Goal: Information Seeking & Learning: Compare options

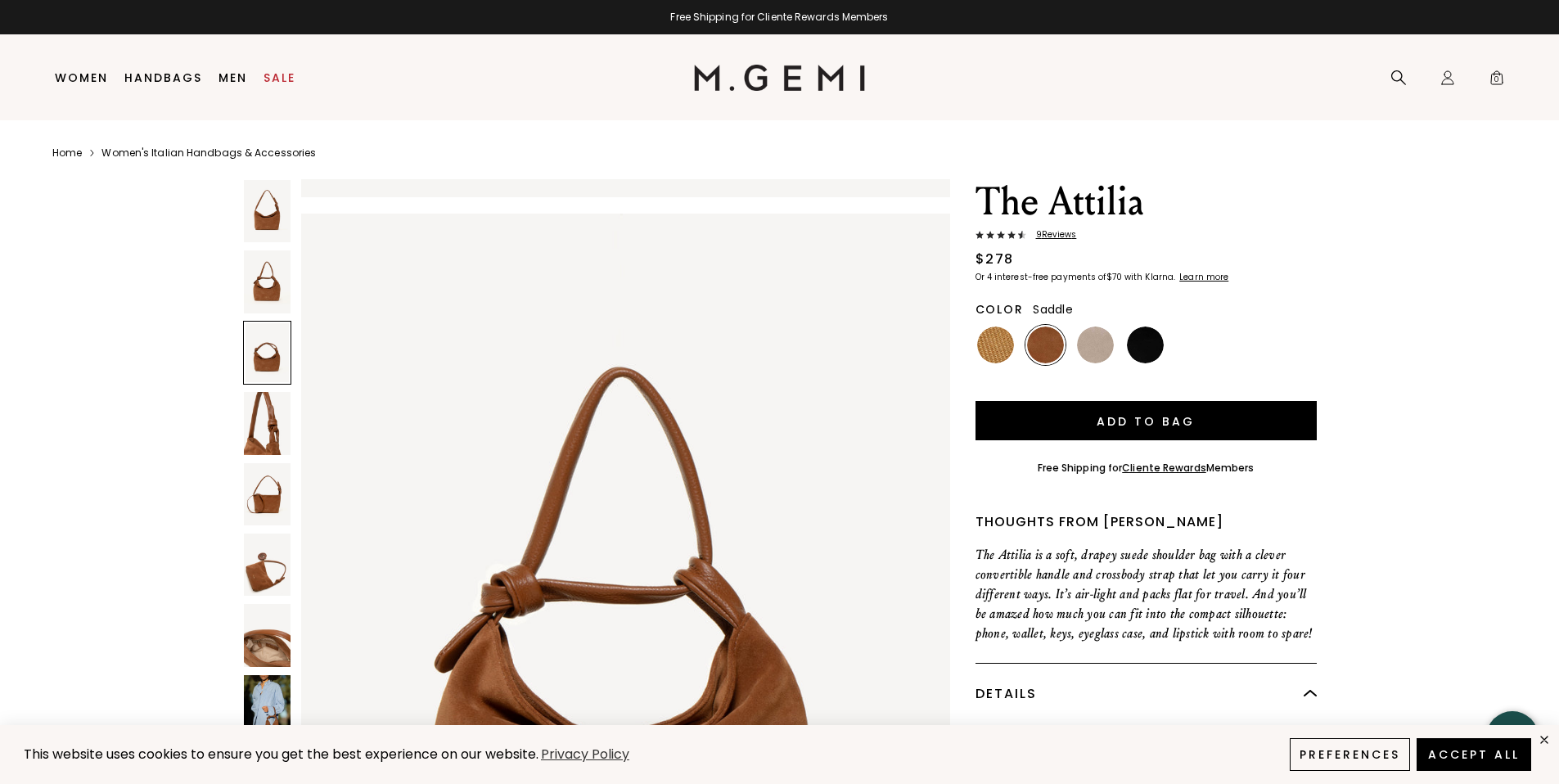
scroll to position [282, 0]
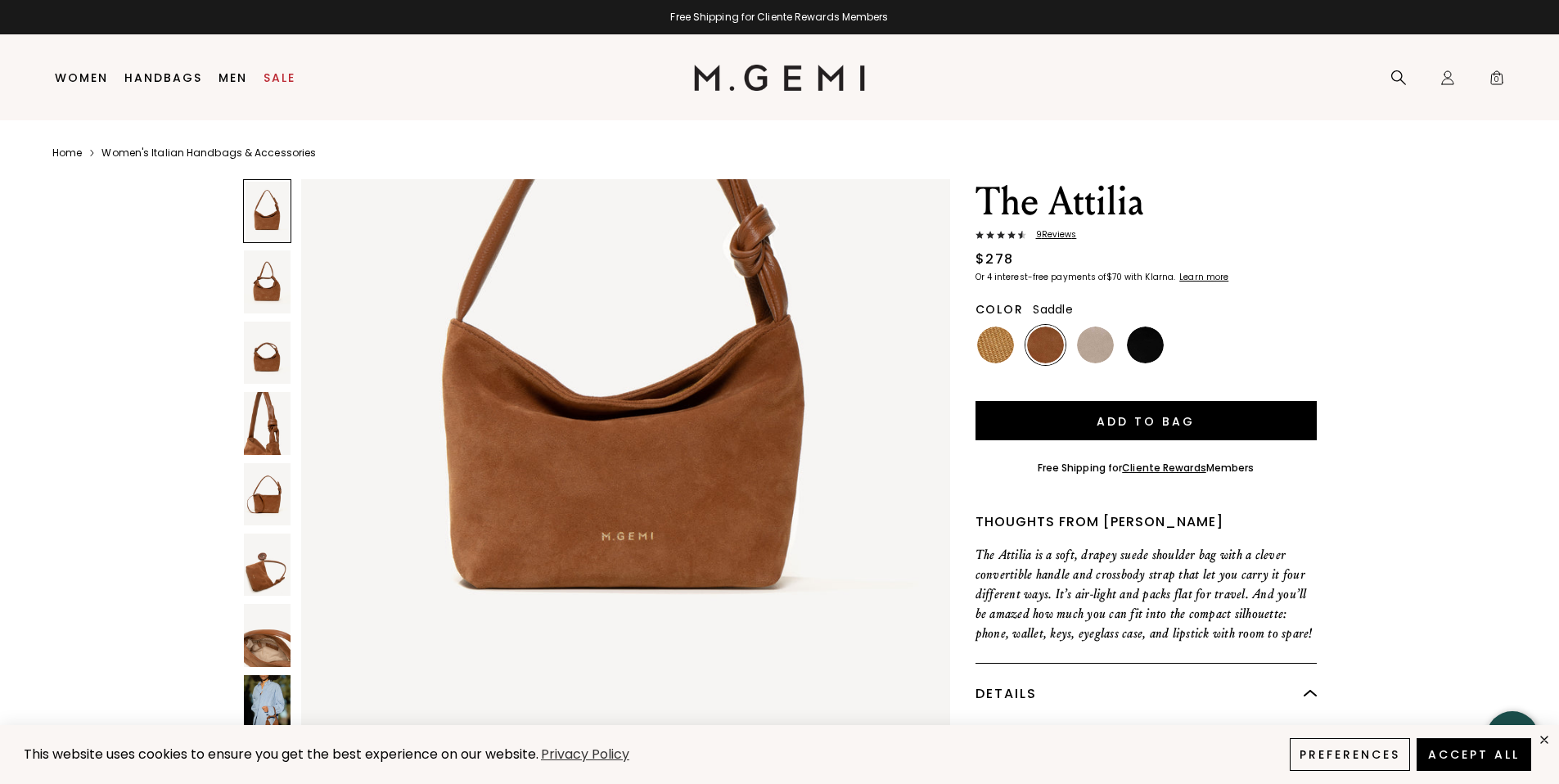
click at [175, 155] on link "Women's Italian Handbags & Accessories" at bounding box center [208, 152] width 214 height 13
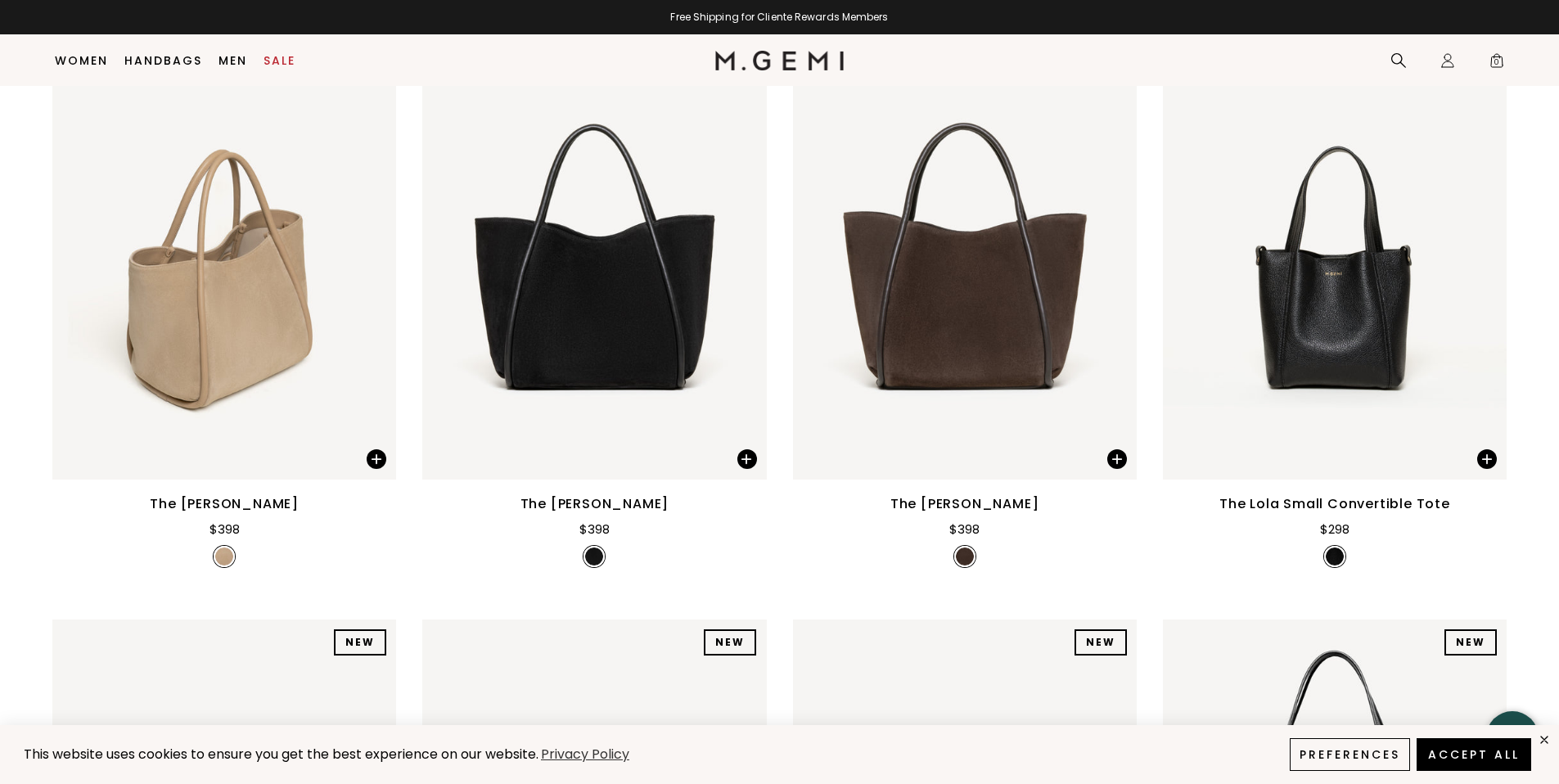
scroll to position [291, 0]
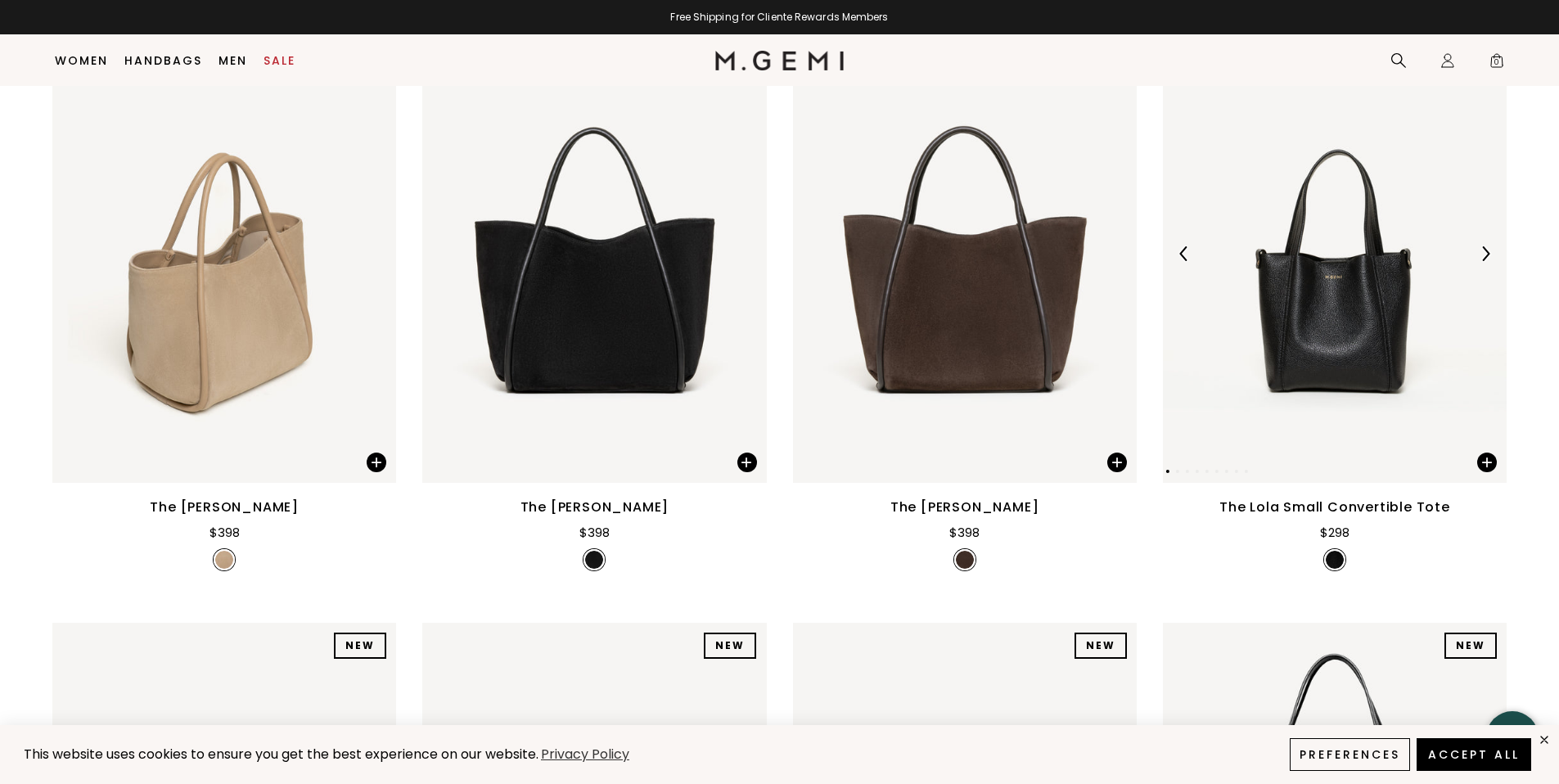
click at [1486, 254] on img at bounding box center [1485, 253] width 15 height 15
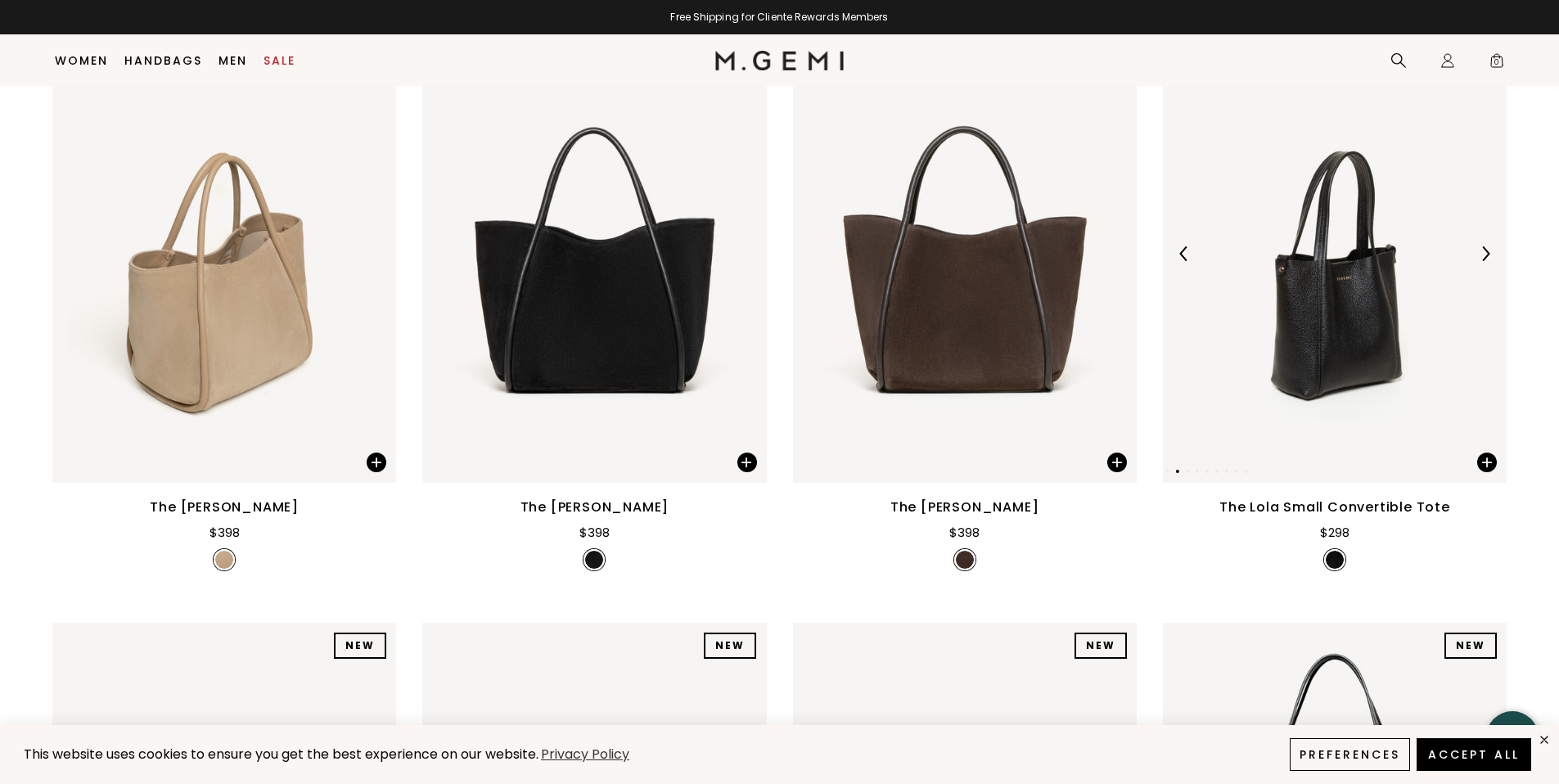
click at [1486, 254] on img at bounding box center [1485, 253] width 15 height 15
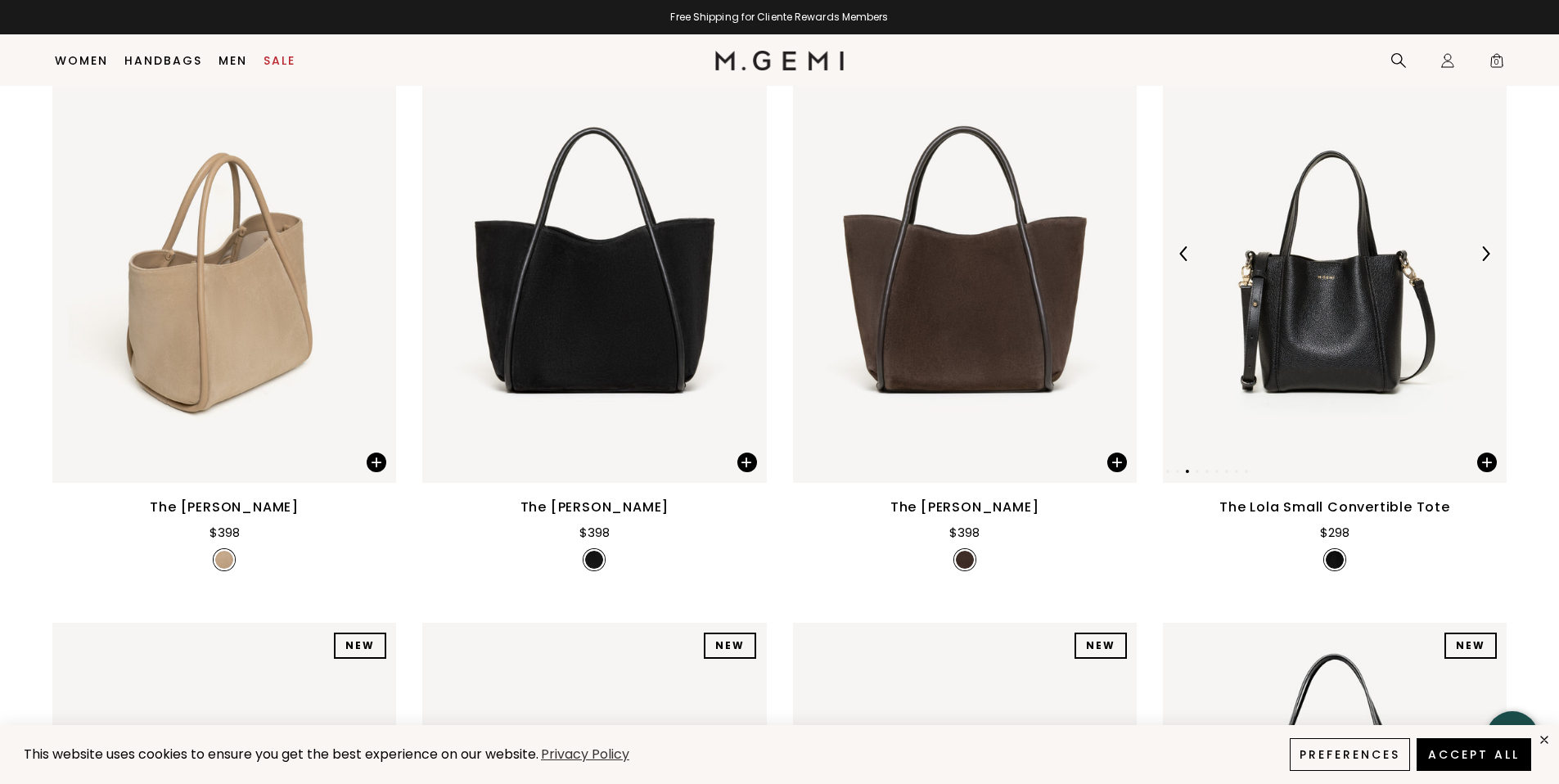
click at [1486, 254] on img at bounding box center [1485, 253] width 15 height 15
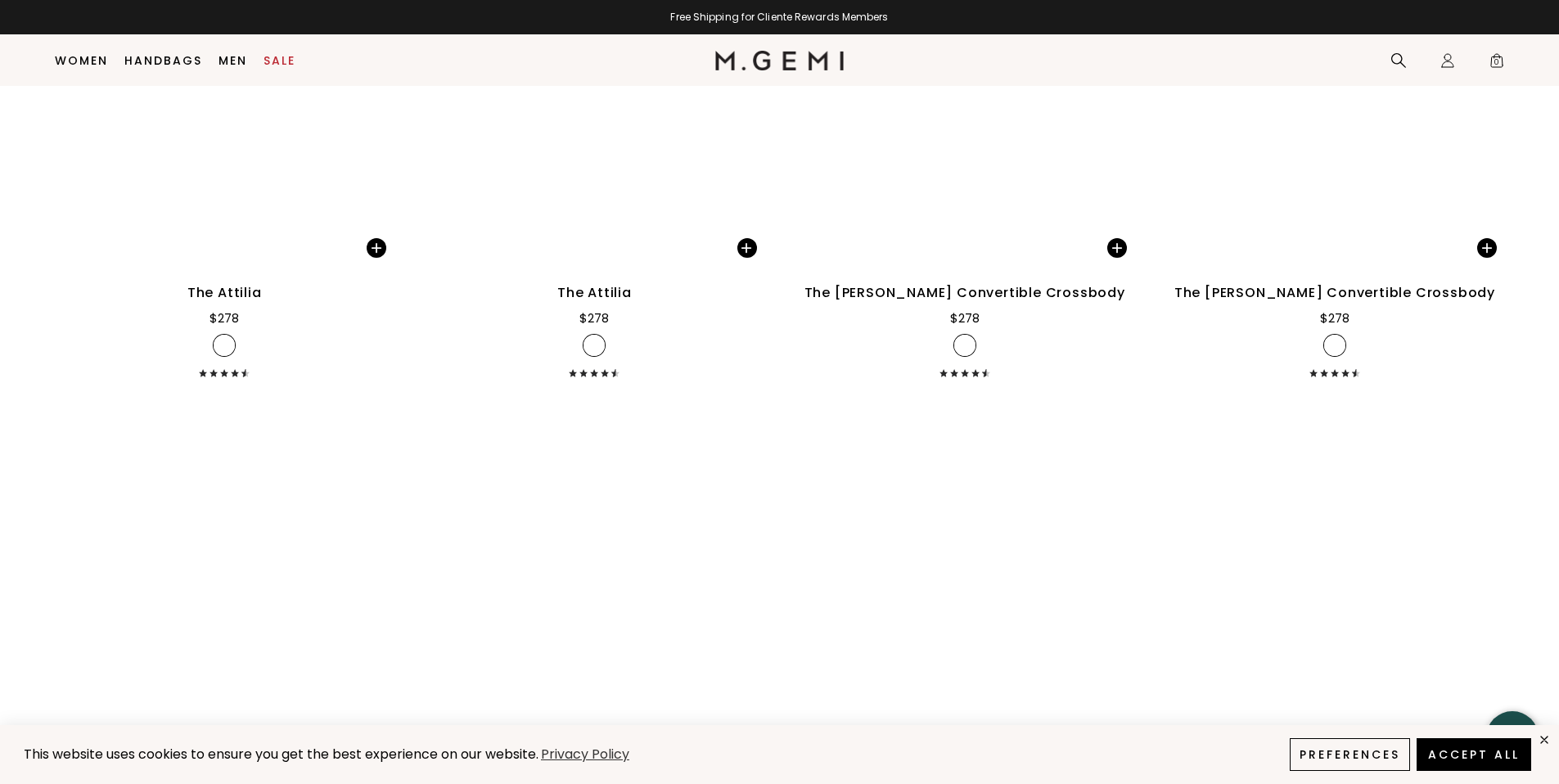
scroll to position [3316, 0]
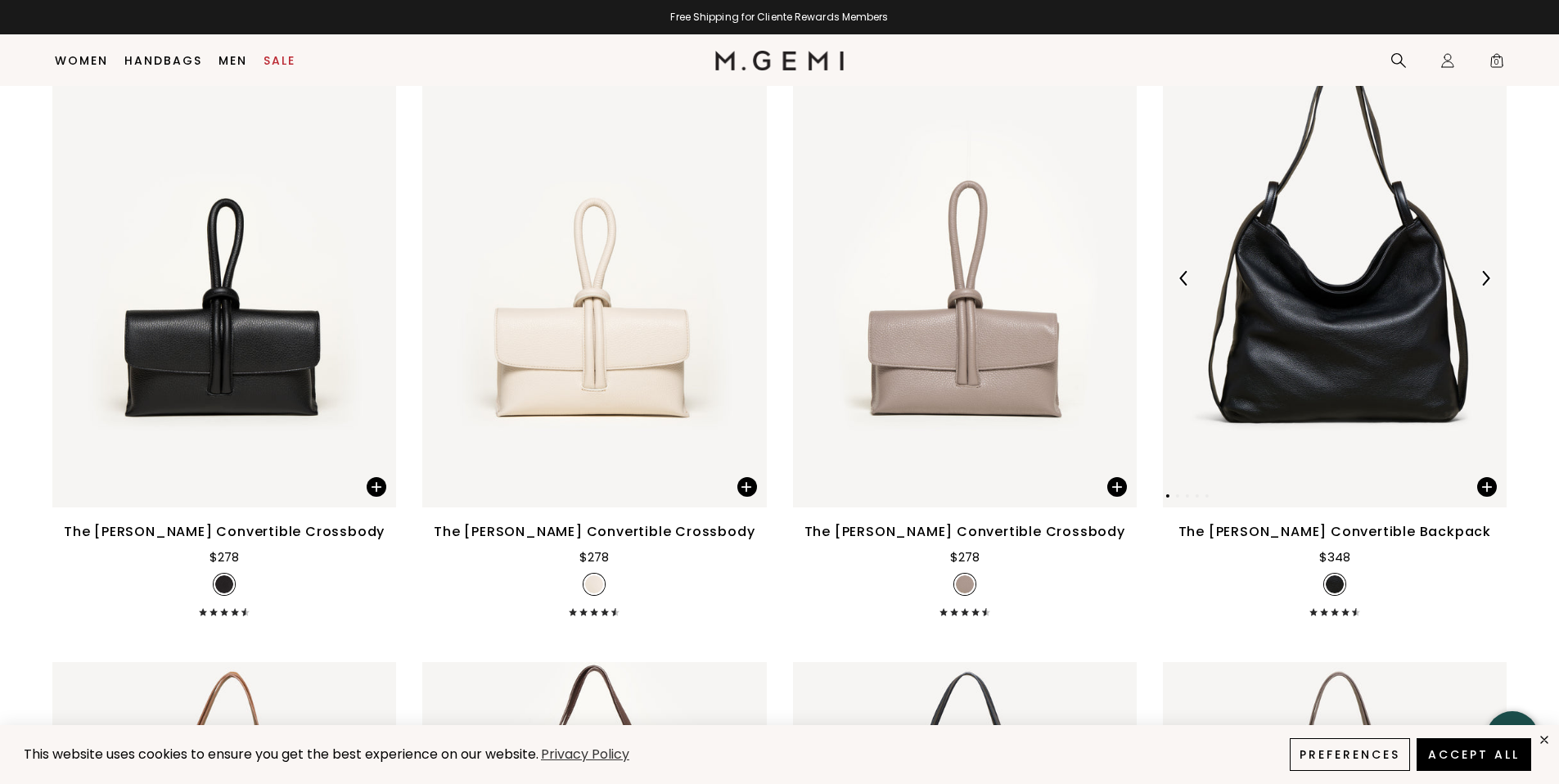
click at [1360, 347] on img at bounding box center [1335, 278] width 344 height 458
click at [1408, 323] on img at bounding box center [1335, 278] width 344 height 458
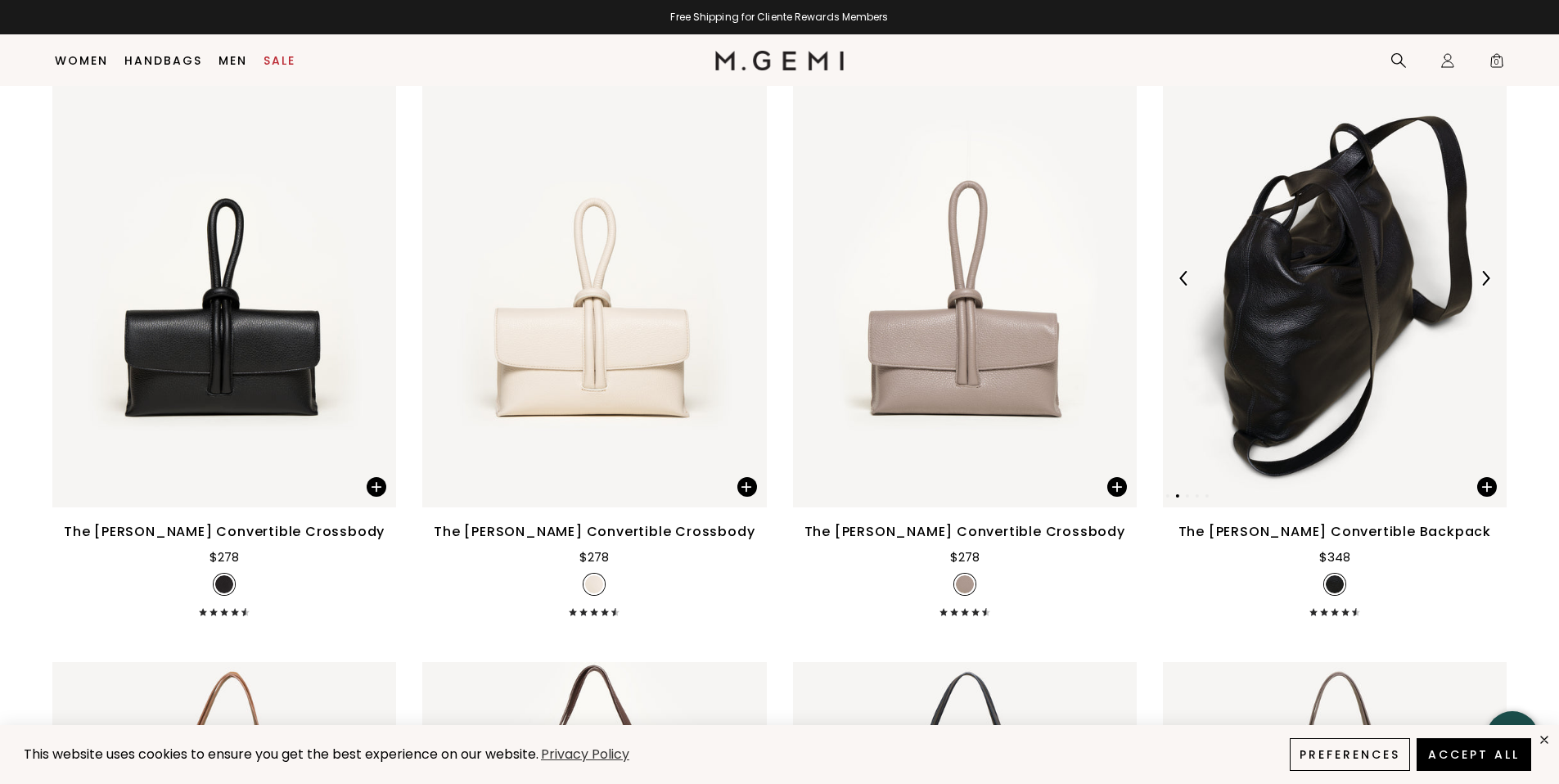
click at [1375, 401] on img at bounding box center [1335, 278] width 344 height 458
click at [1414, 314] on img at bounding box center [1335, 278] width 344 height 458
click at [1485, 283] on img at bounding box center [1485, 278] width 15 height 15
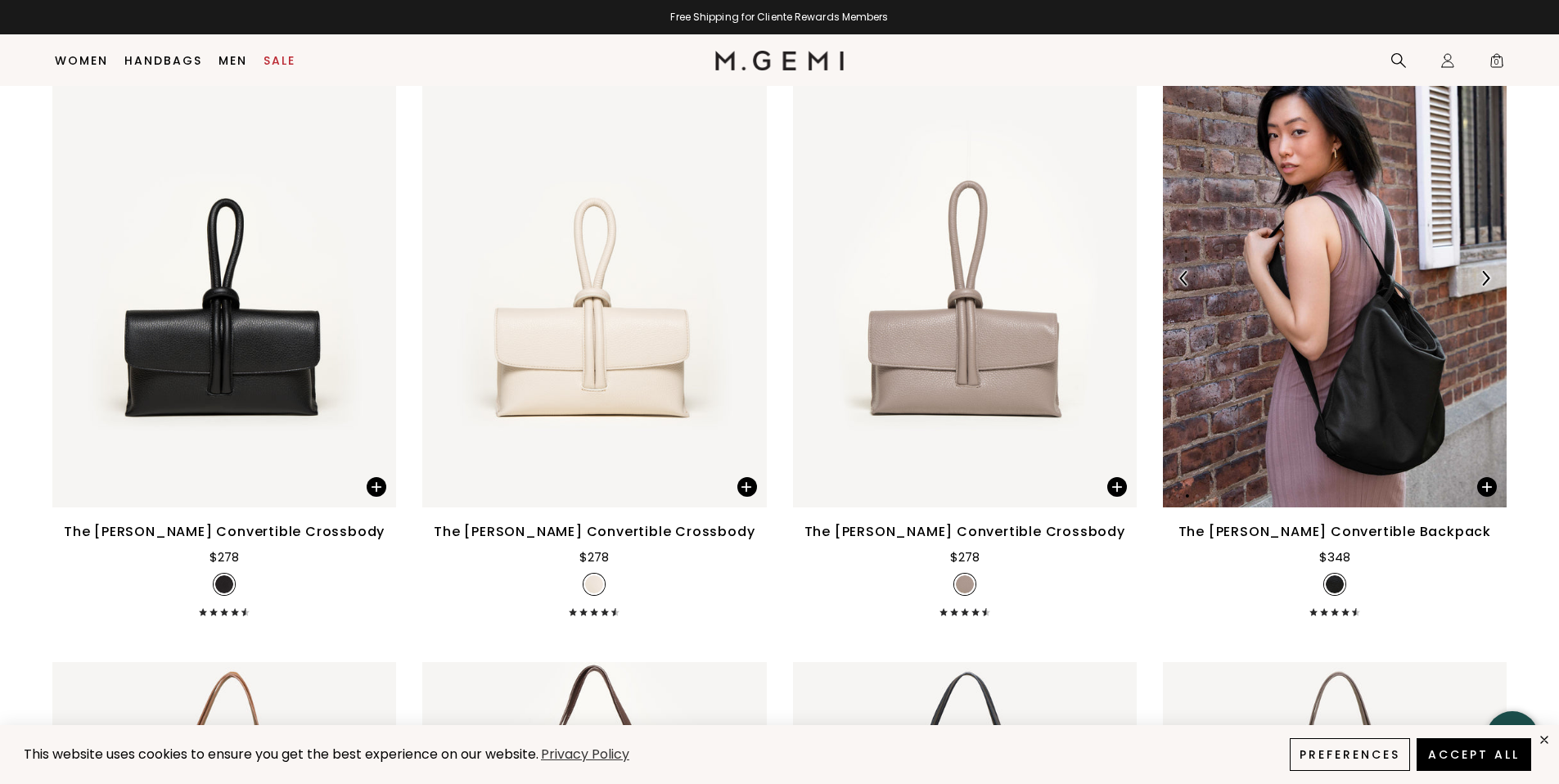
click at [1485, 283] on img at bounding box center [1485, 278] width 15 height 15
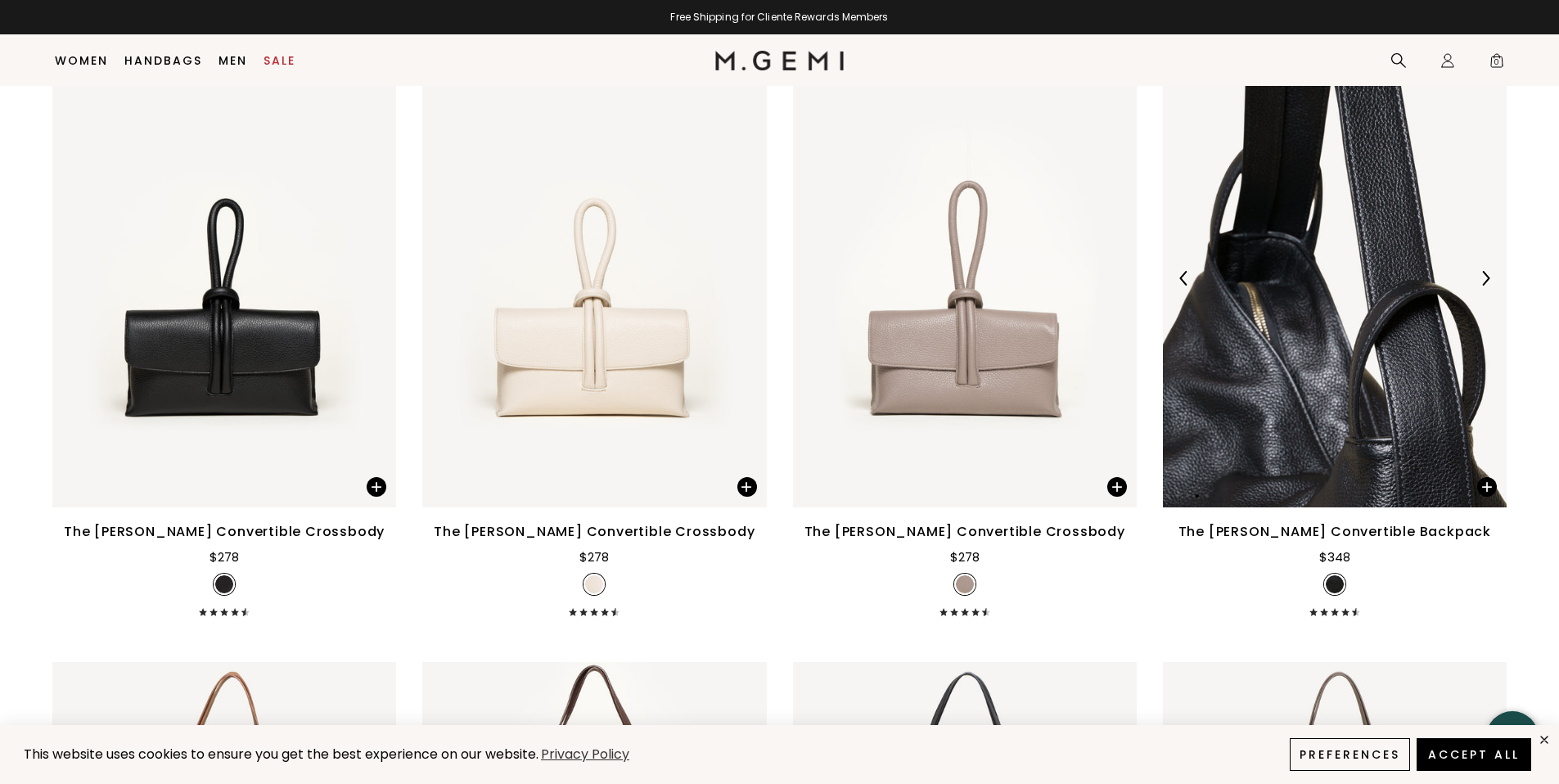
click at [1484, 283] on img at bounding box center [1485, 278] width 15 height 15
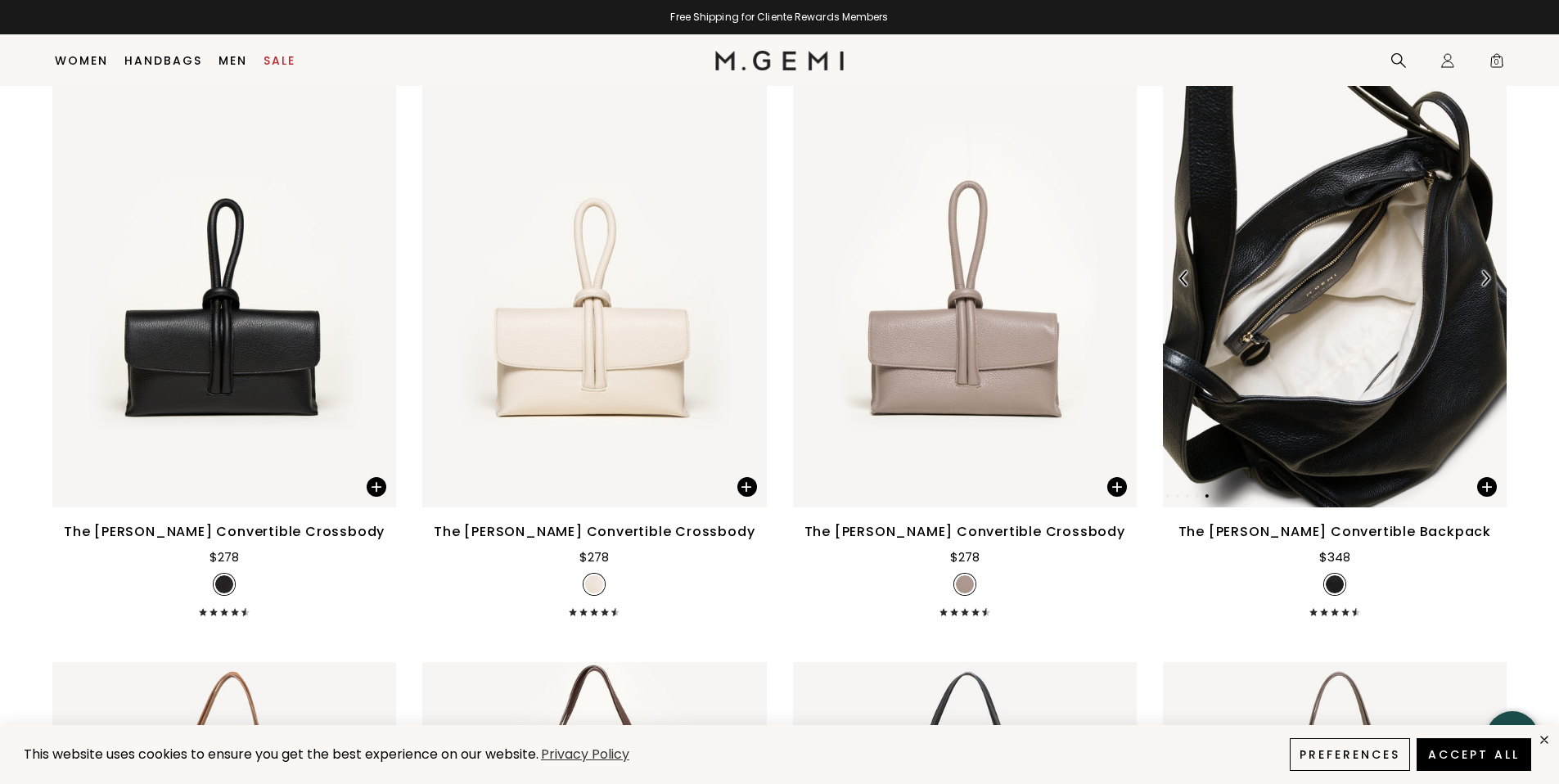
click at [1484, 283] on img at bounding box center [1485, 278] width 15 height 15
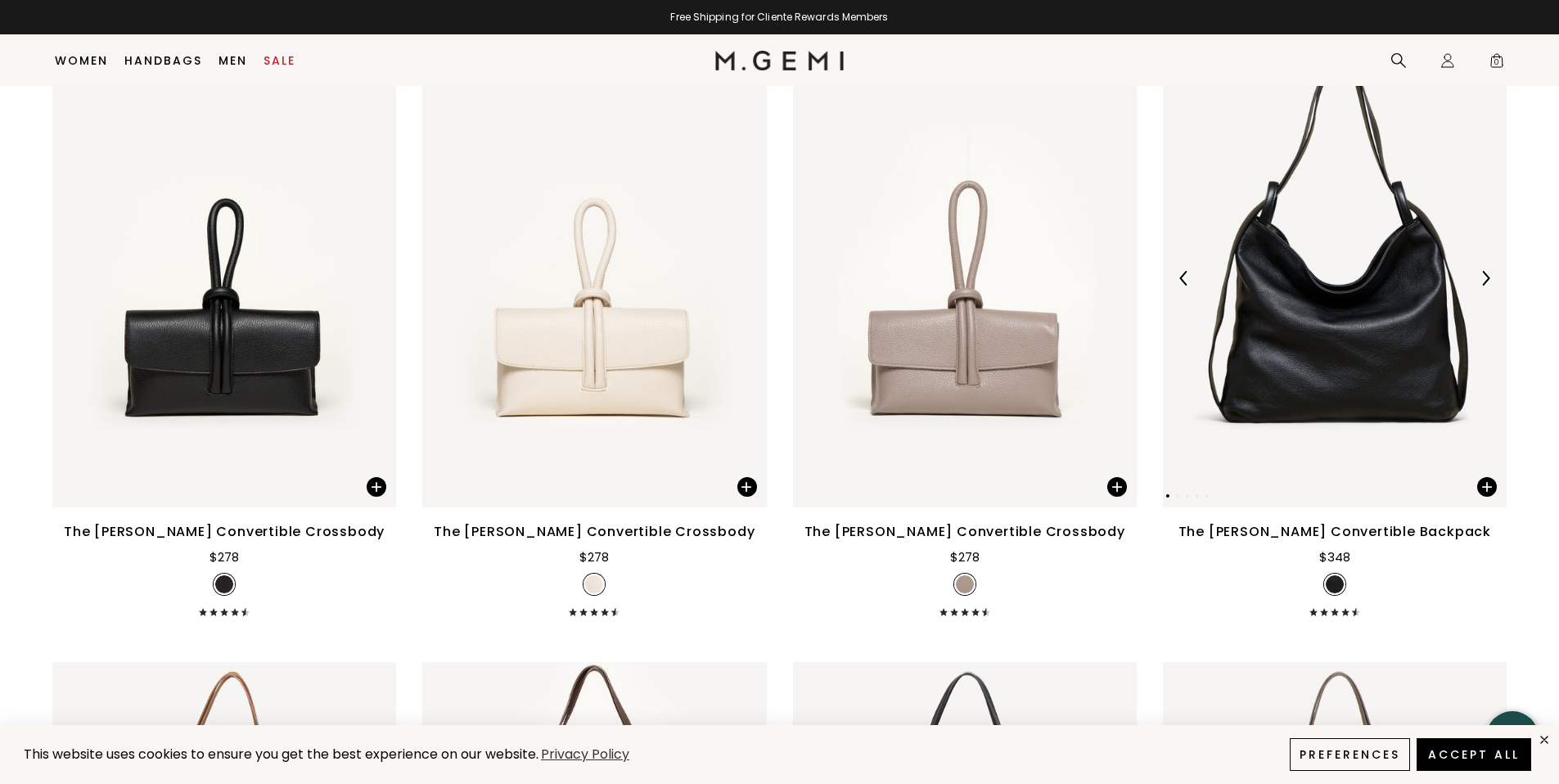
click at [1484, 283] on img at bounding box center [1485, 278] width 15 height 15
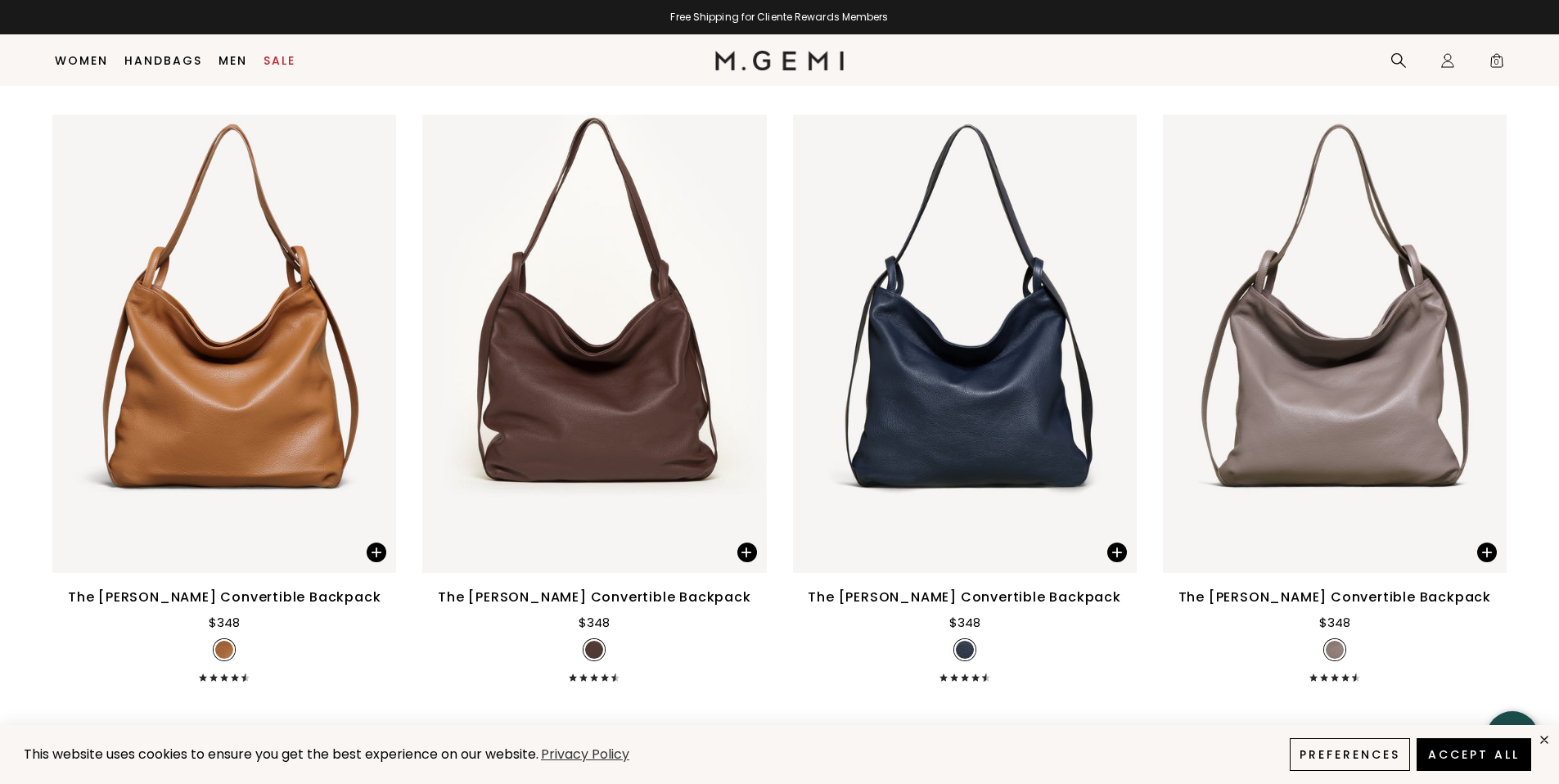
scroll to position [3925, 0]
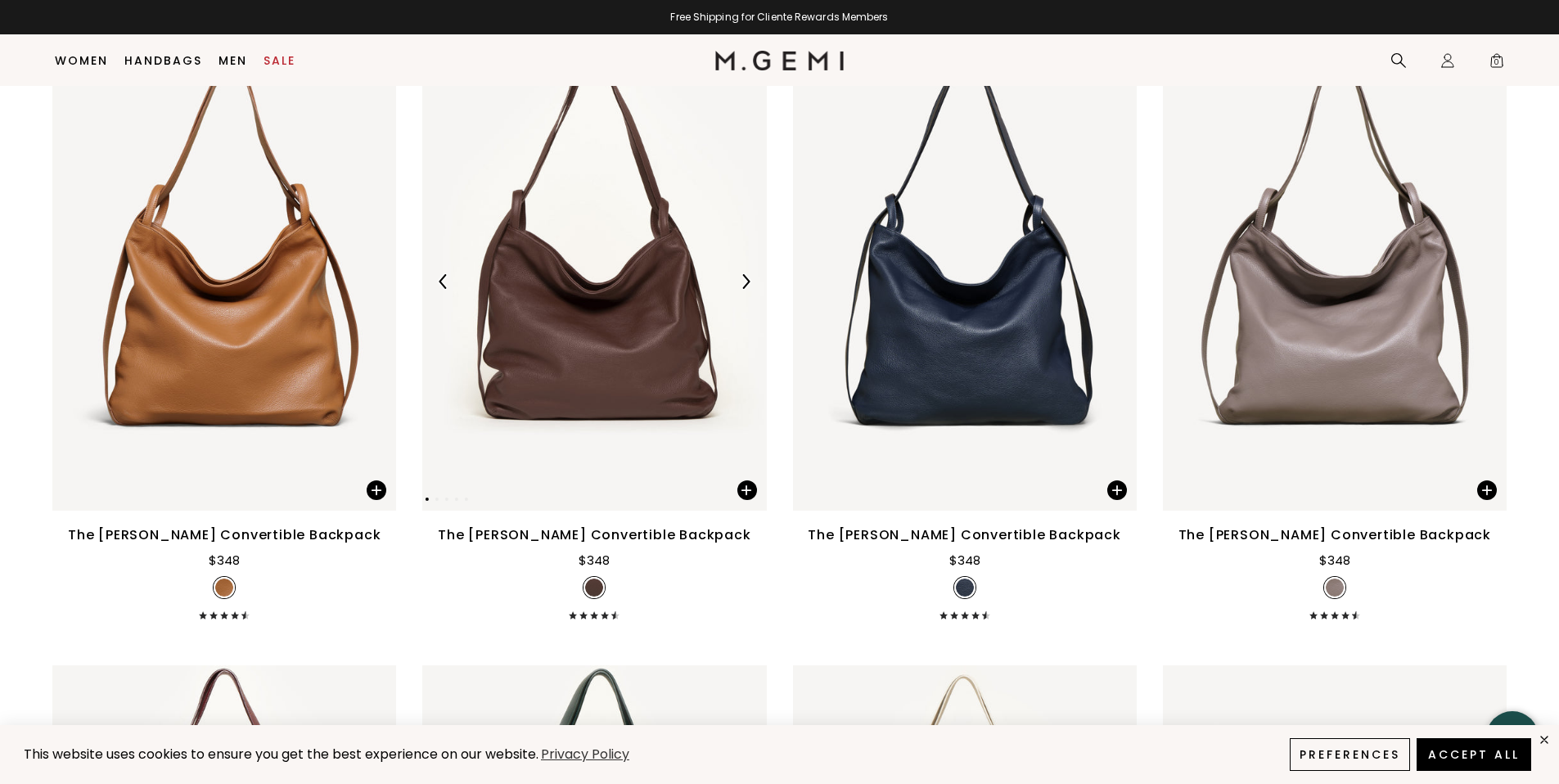
click at [603, 328] on img at bounding box center [594, 281] width 344 height 458
click at [743, 489] on span at bounding box center [747, 490] width 20 height 20
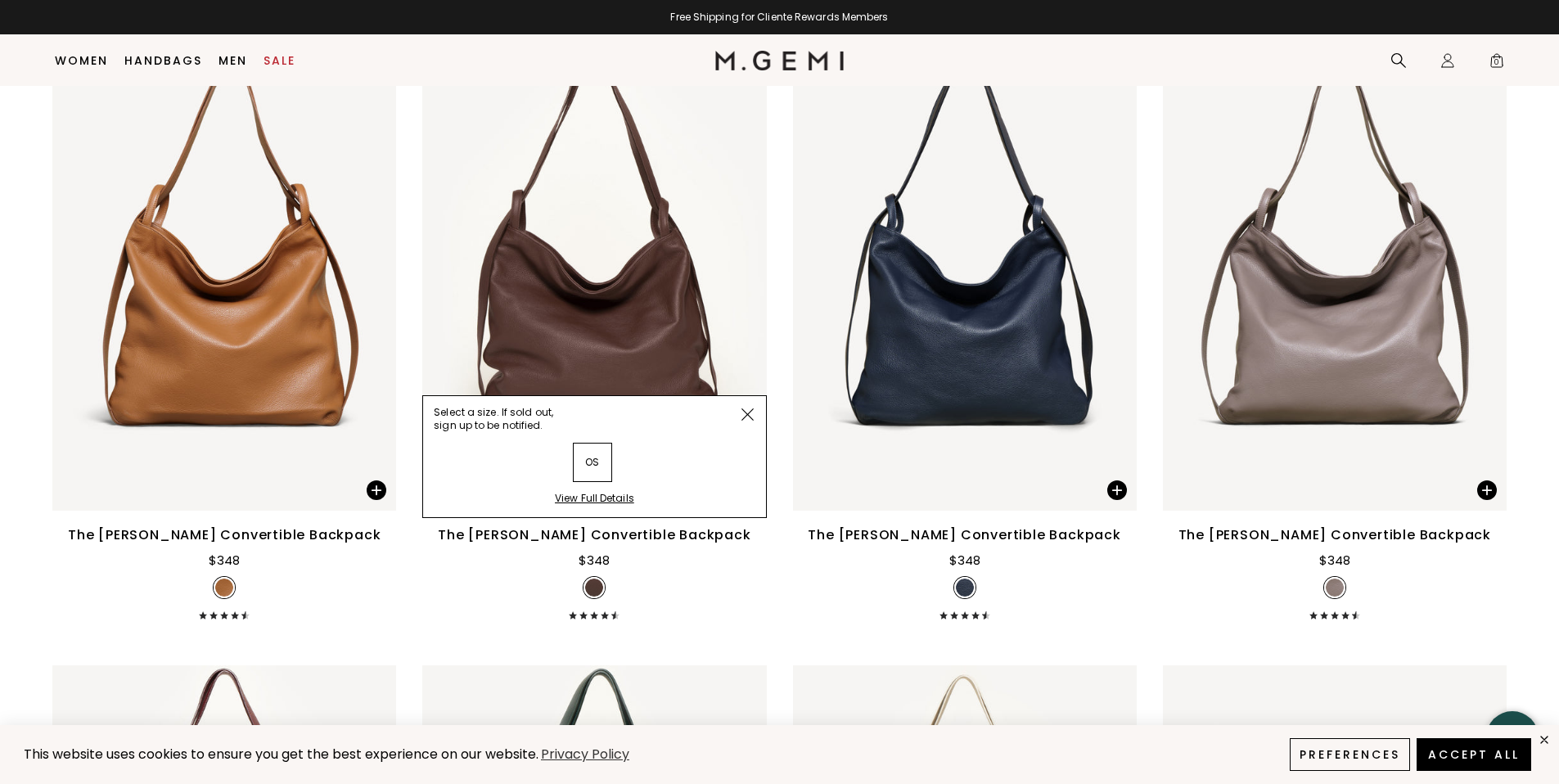
click at [755, 411] on span at bounding box center [747, 414] width 37 height 37
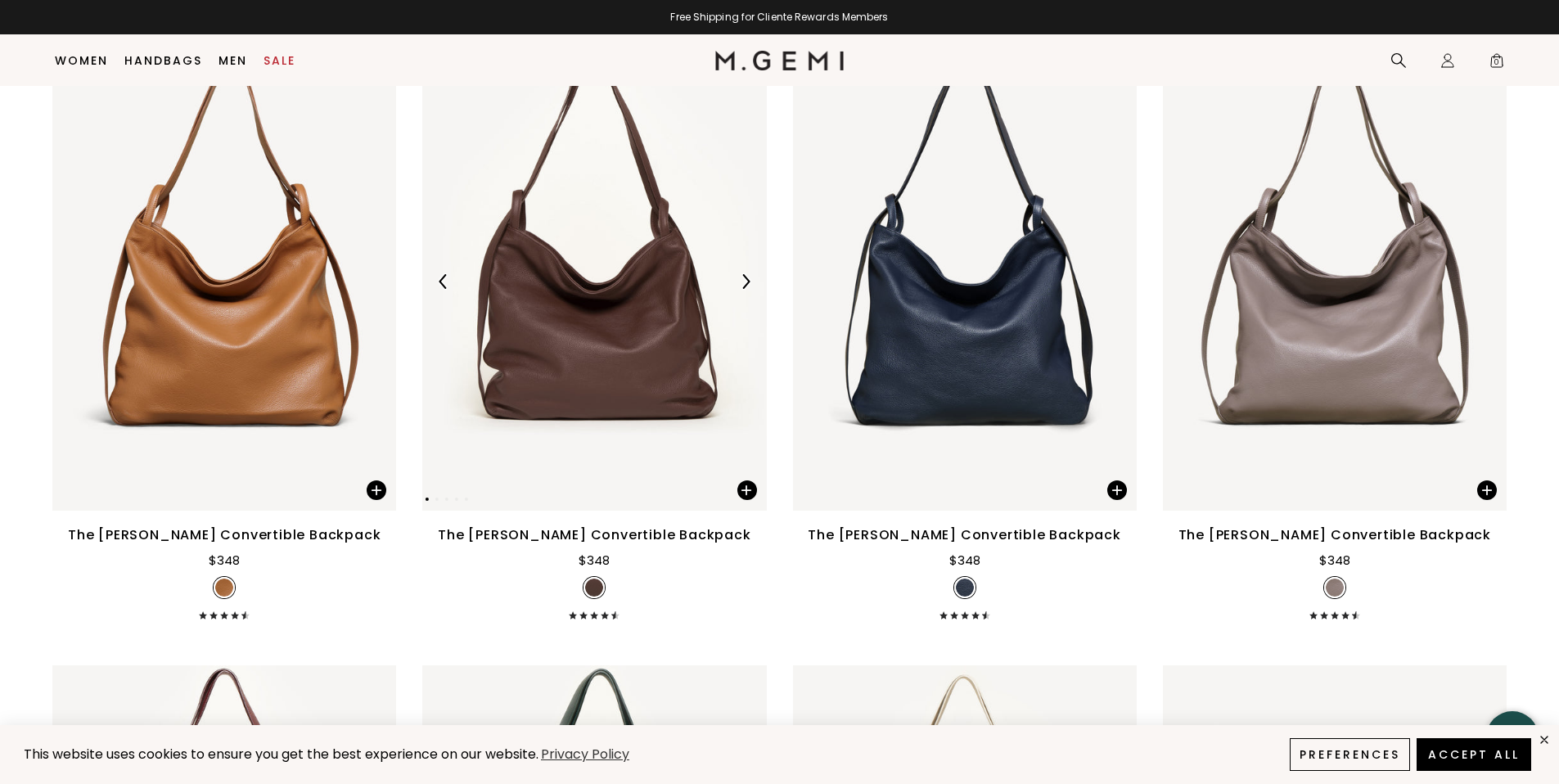
click at [555, 279] on div at bounding box center [594, 281] width 344 height 26
click at [593, 597] on div at bounding box center [594, 587] width 21 height 21
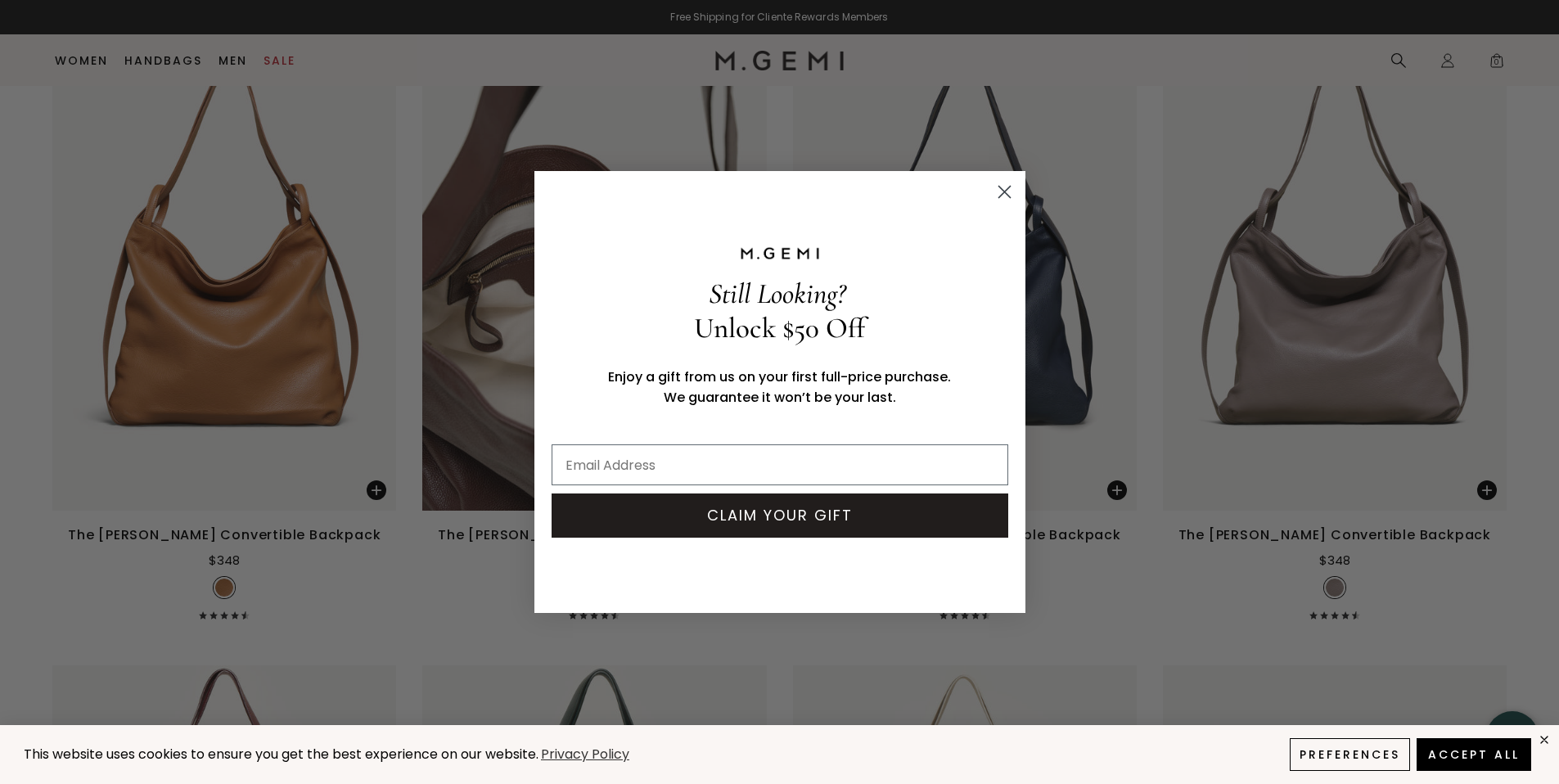
click at [1007, 193] on icon "Close dialog" at bounding box center [1004, 192] width 28 height 28
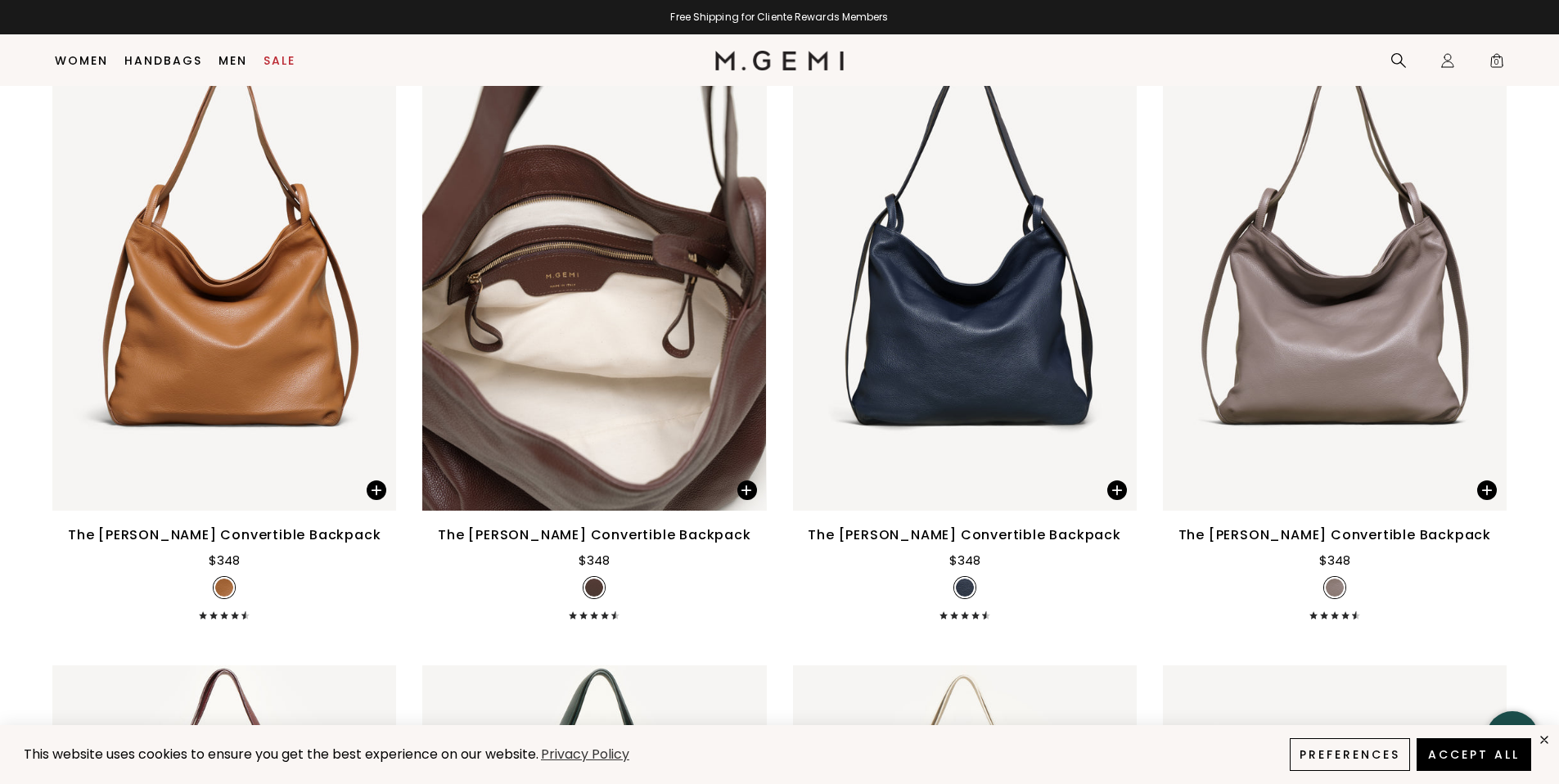
click at [577, 616] on icon at bounding box center [573, 616] width 9 height 9
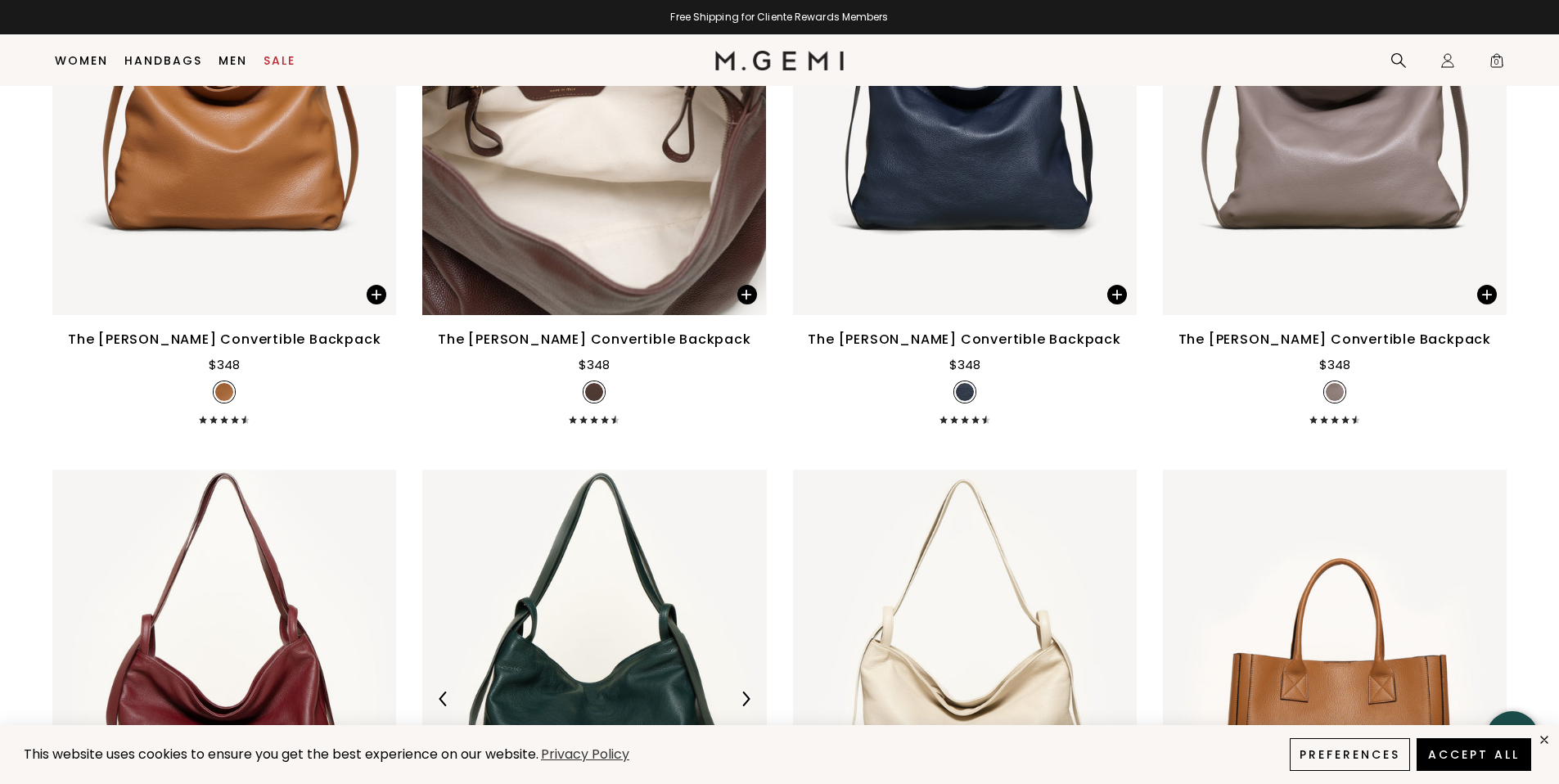
scroll to position [4500, 0]
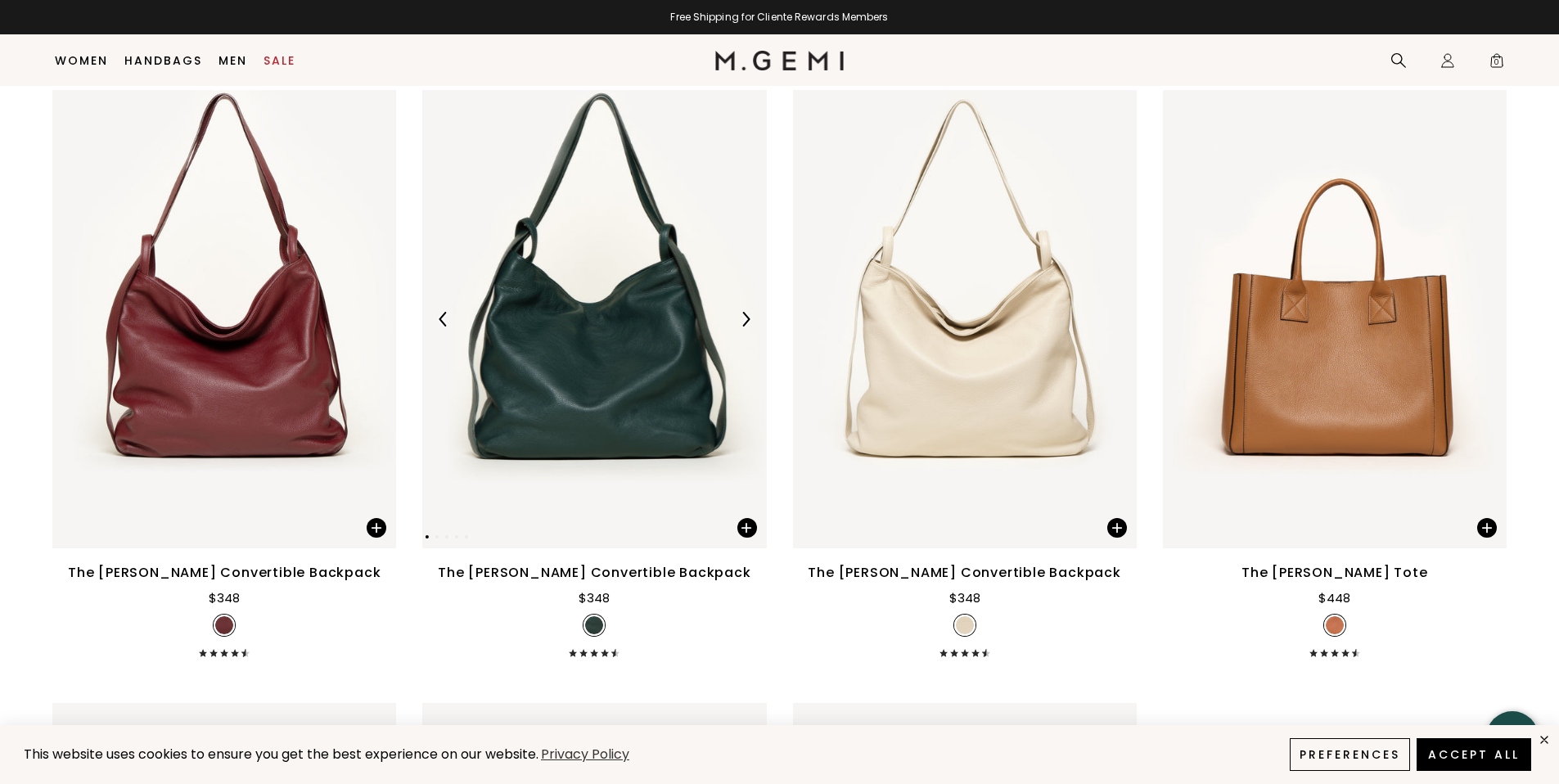
click at [621, 368] on img at bounding box center [594, 319] width 344 height 458
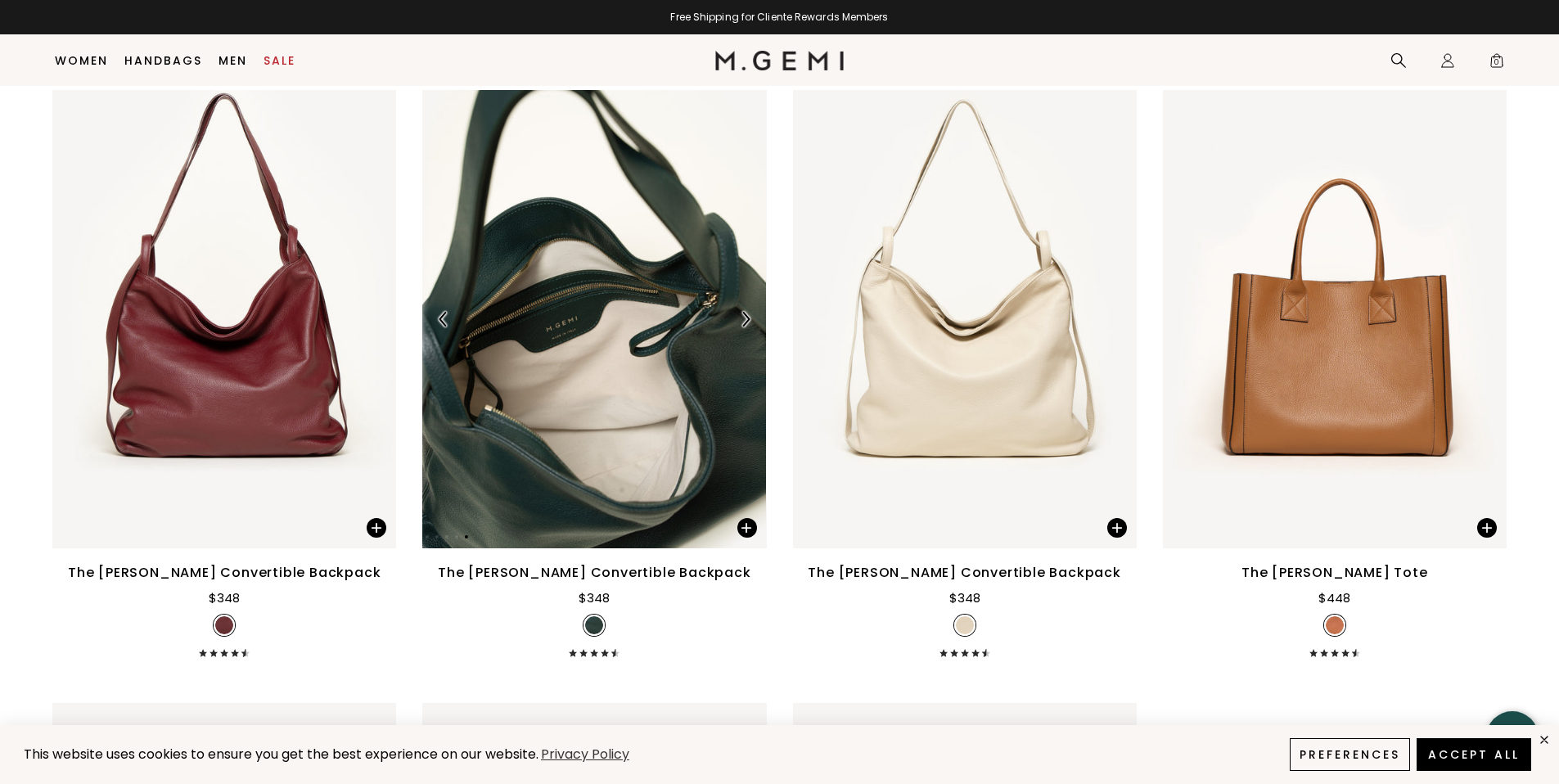
click at [752, 324] on img at bounding box center [745, 319] width 15 height 15
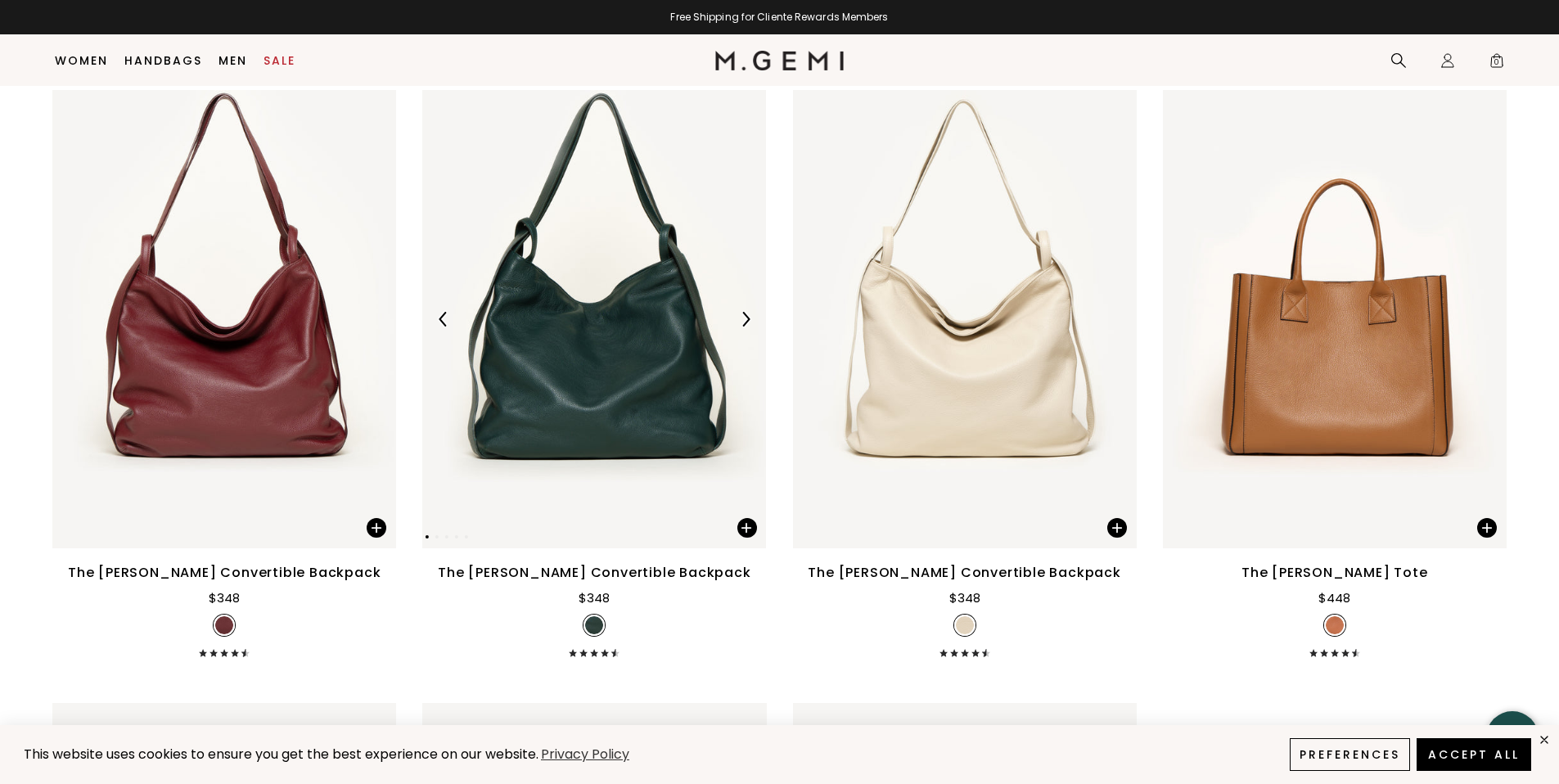
click at [752, 324] on img at bounding box center [745, 319] width 15 height 15
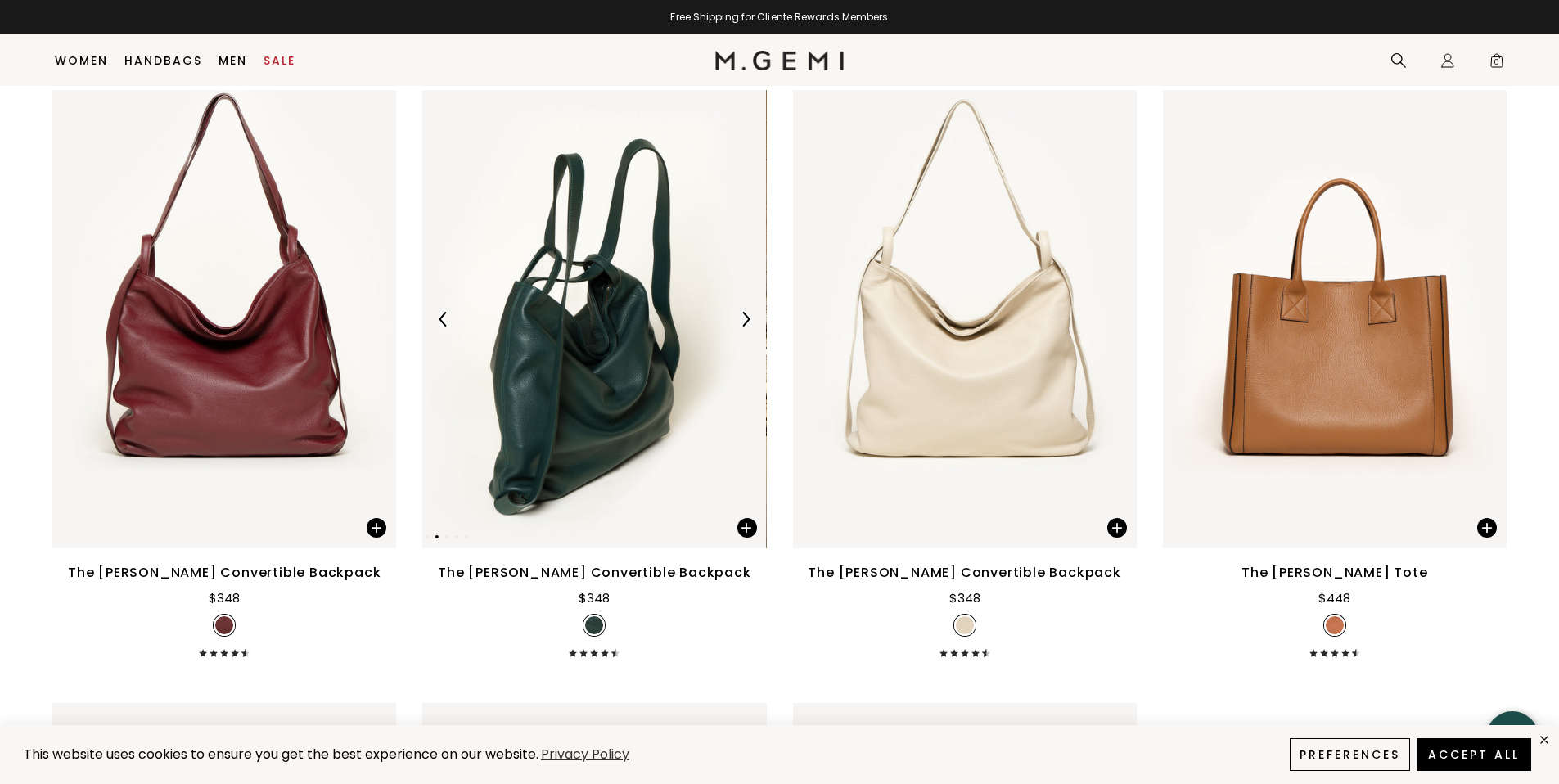
click at [752, 324] on img at bounding box center [745, 319] width 15 height 15
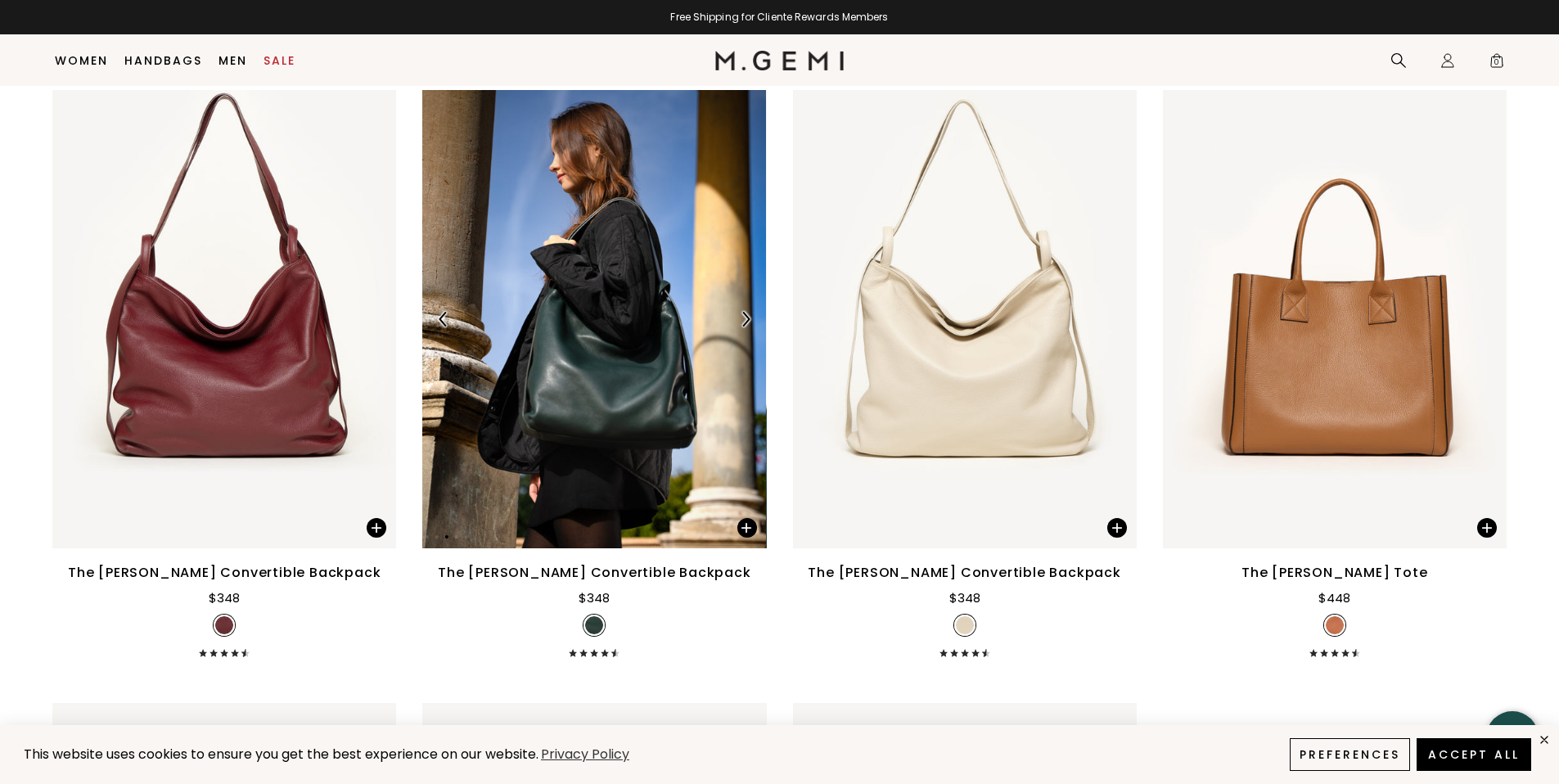
click at [752, 324] on img at bounding box center [745, 319] width 15 height 15
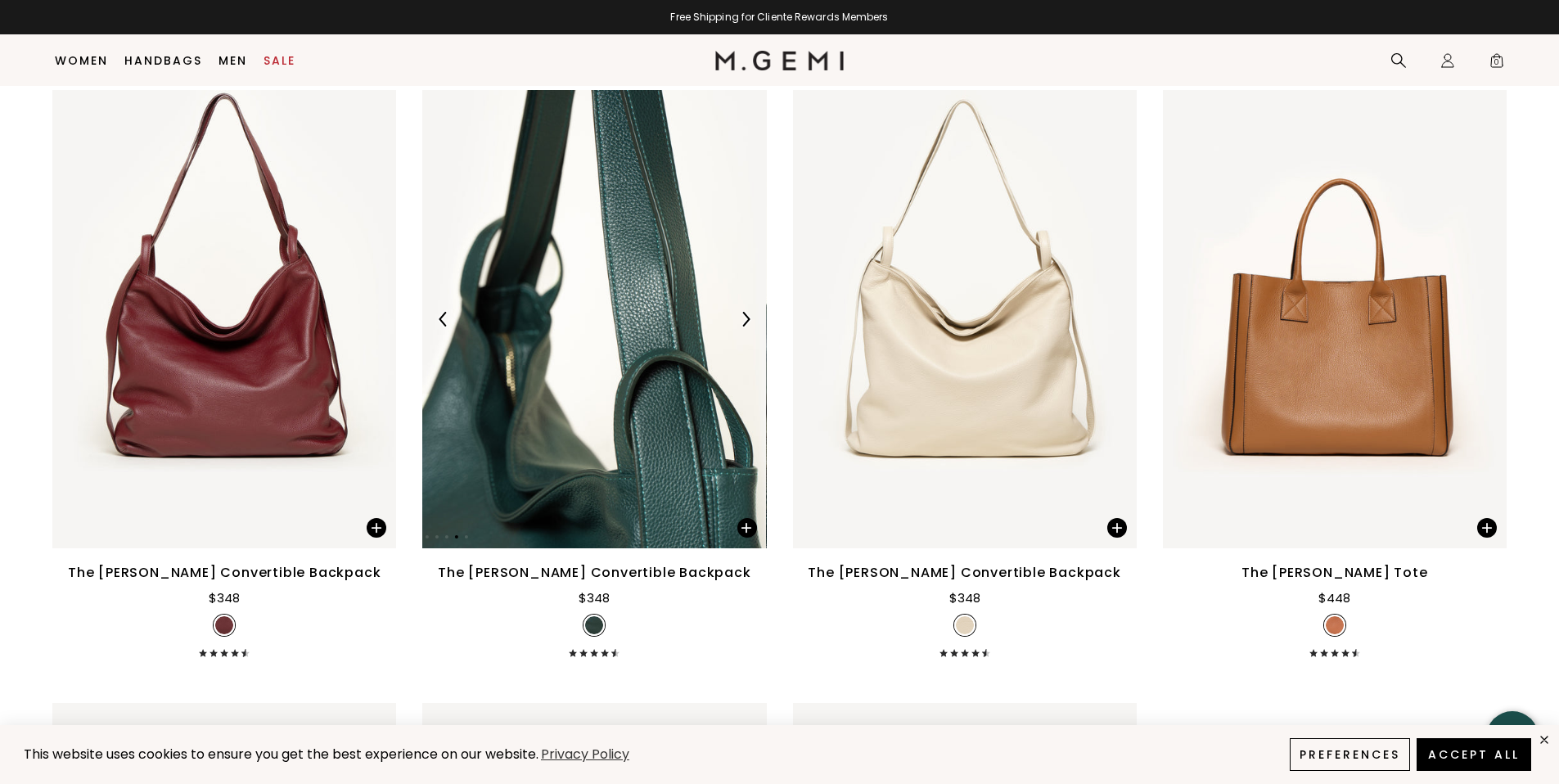
click at [752, 324] on img at bounding box center [745, 319] width 15 height 15
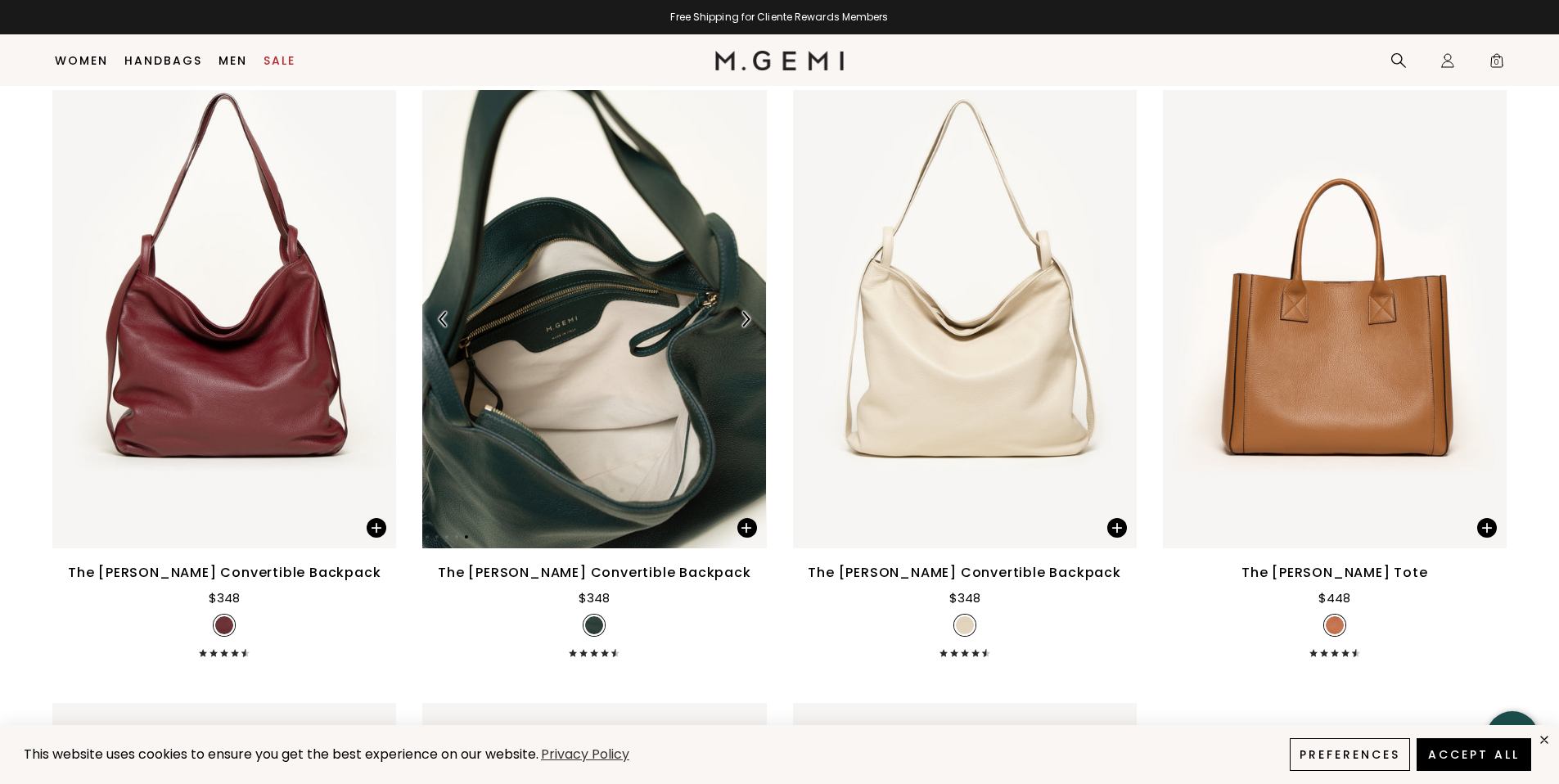
click at [752, 324] on img at bounding box center [745, 319] width 15 height 15
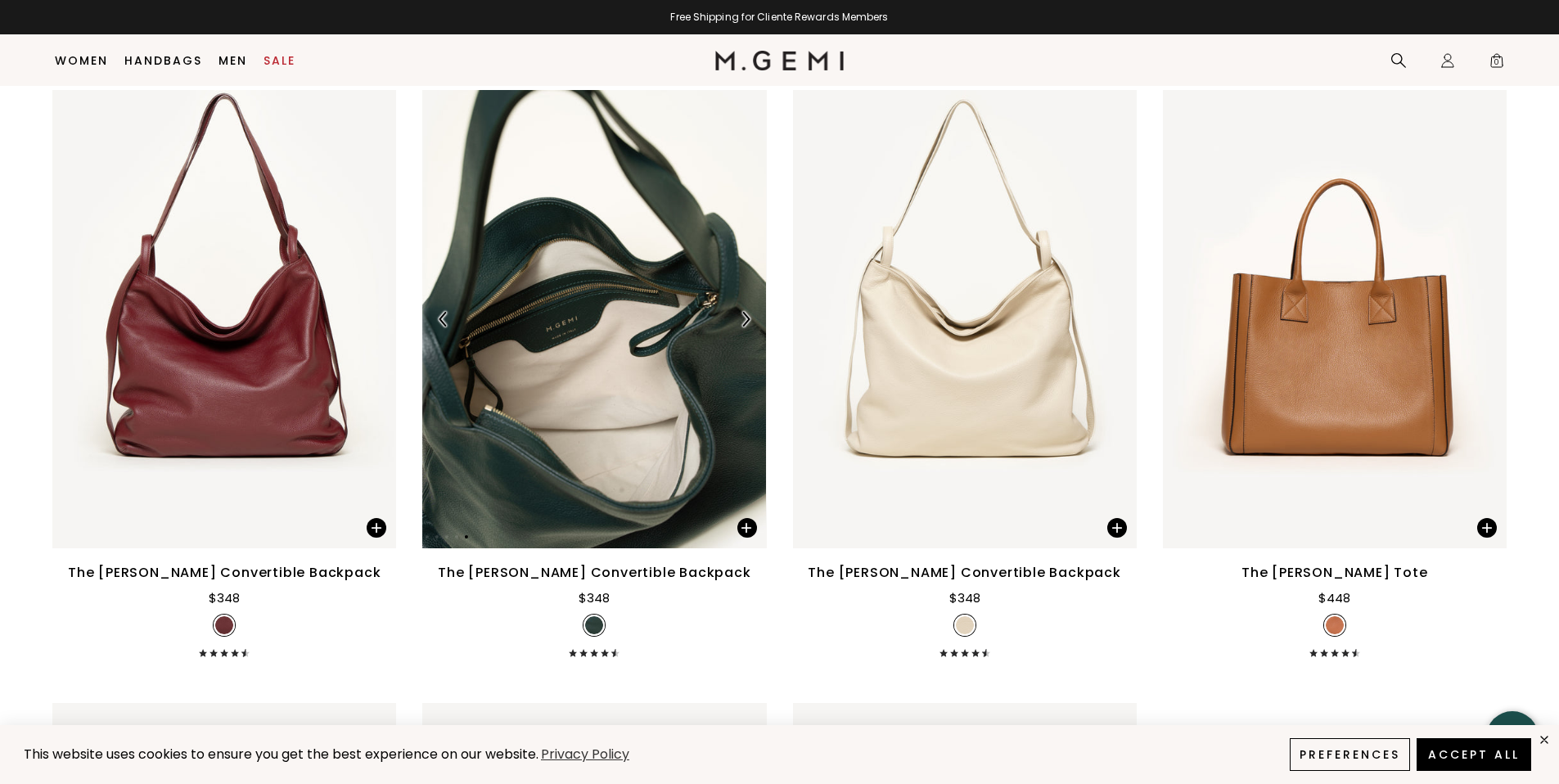
click at [607, 383] on img at bounding box center [594, 319] width 344 height 458
click at [598, 556] on div "The [PERSON_NAME] Convertible Backpack $348 + 2" at bounding box center [594, 374] width 344 height 567
click at [595, 571] on div "The [PERSON_NAME] Convertible Backpack" at bounding box center [594, 573] width 313 height 20
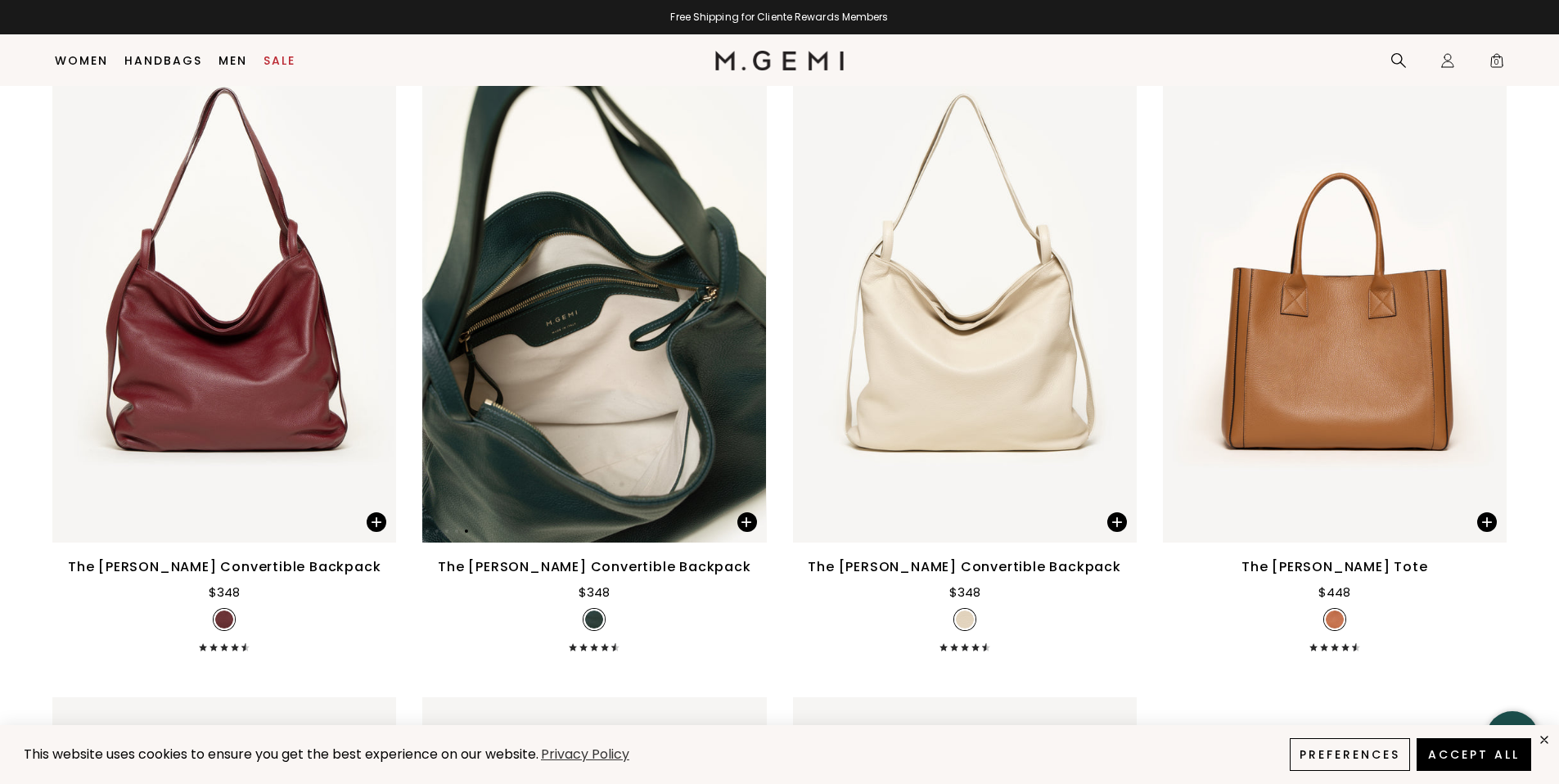
scroll to position [5010, 0]
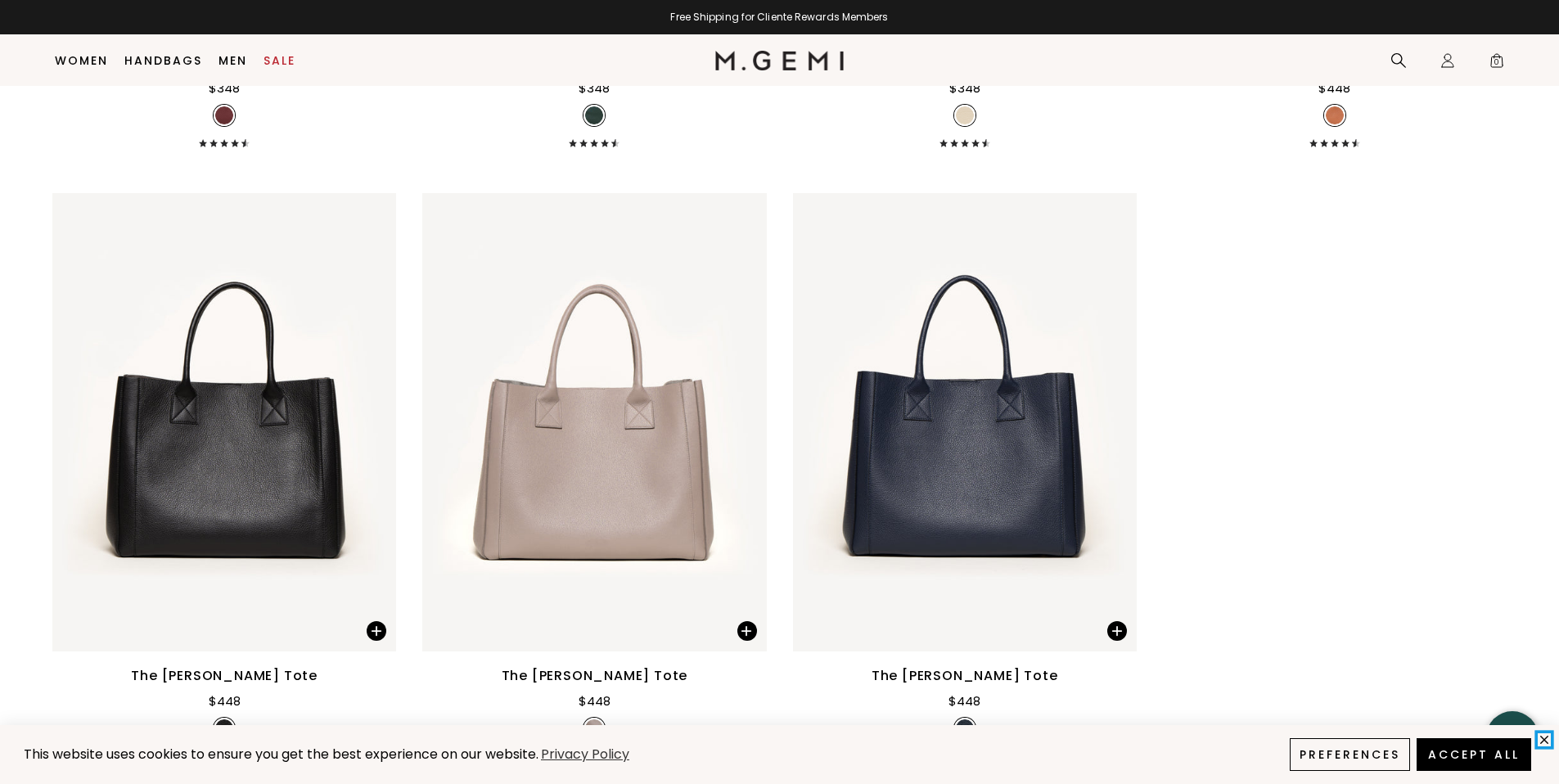
click at [1544, 740] on icon "close" at bounding box center [1544, 739] width 14 height 14
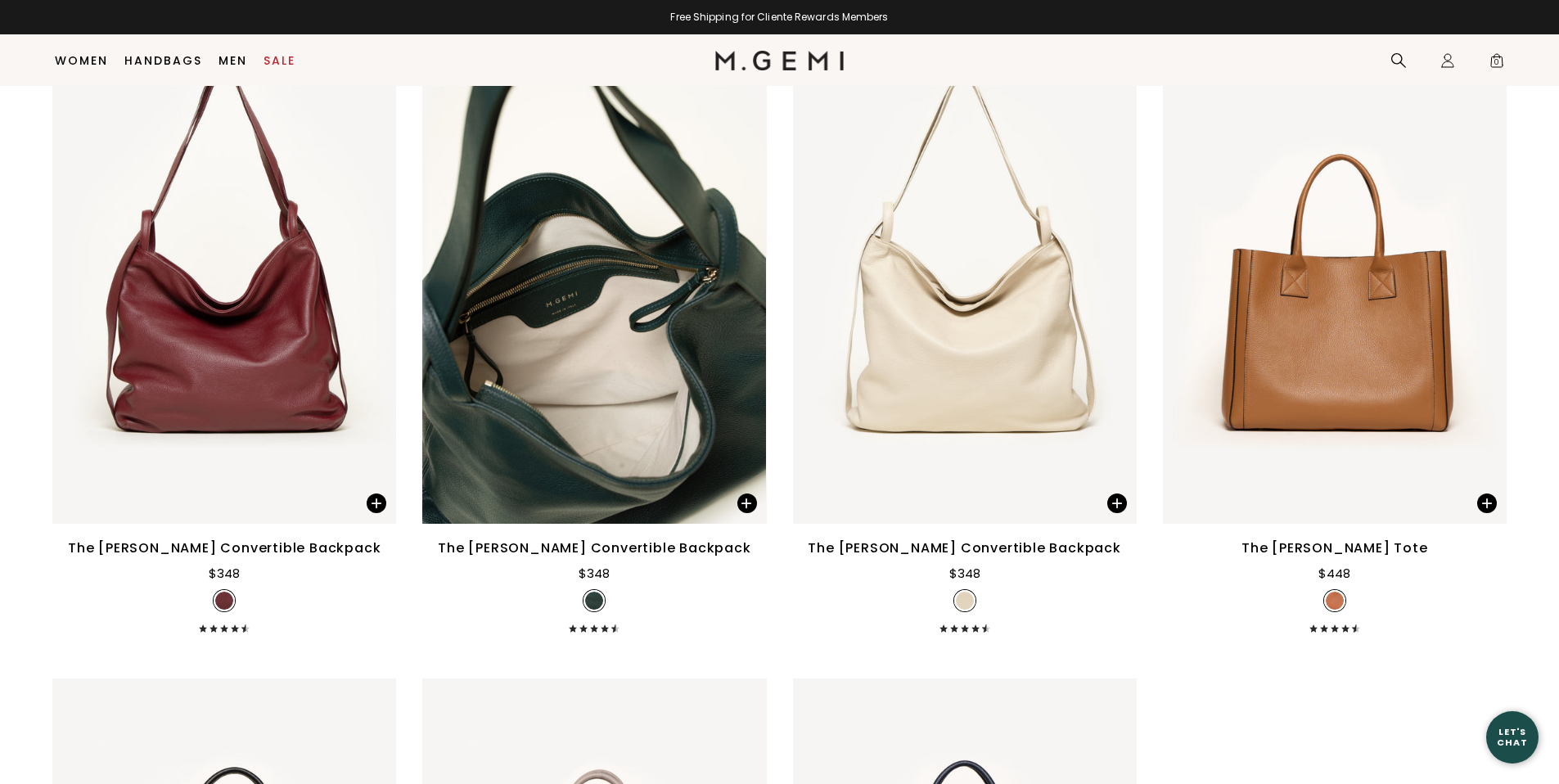
scroll to position [4437, 0]
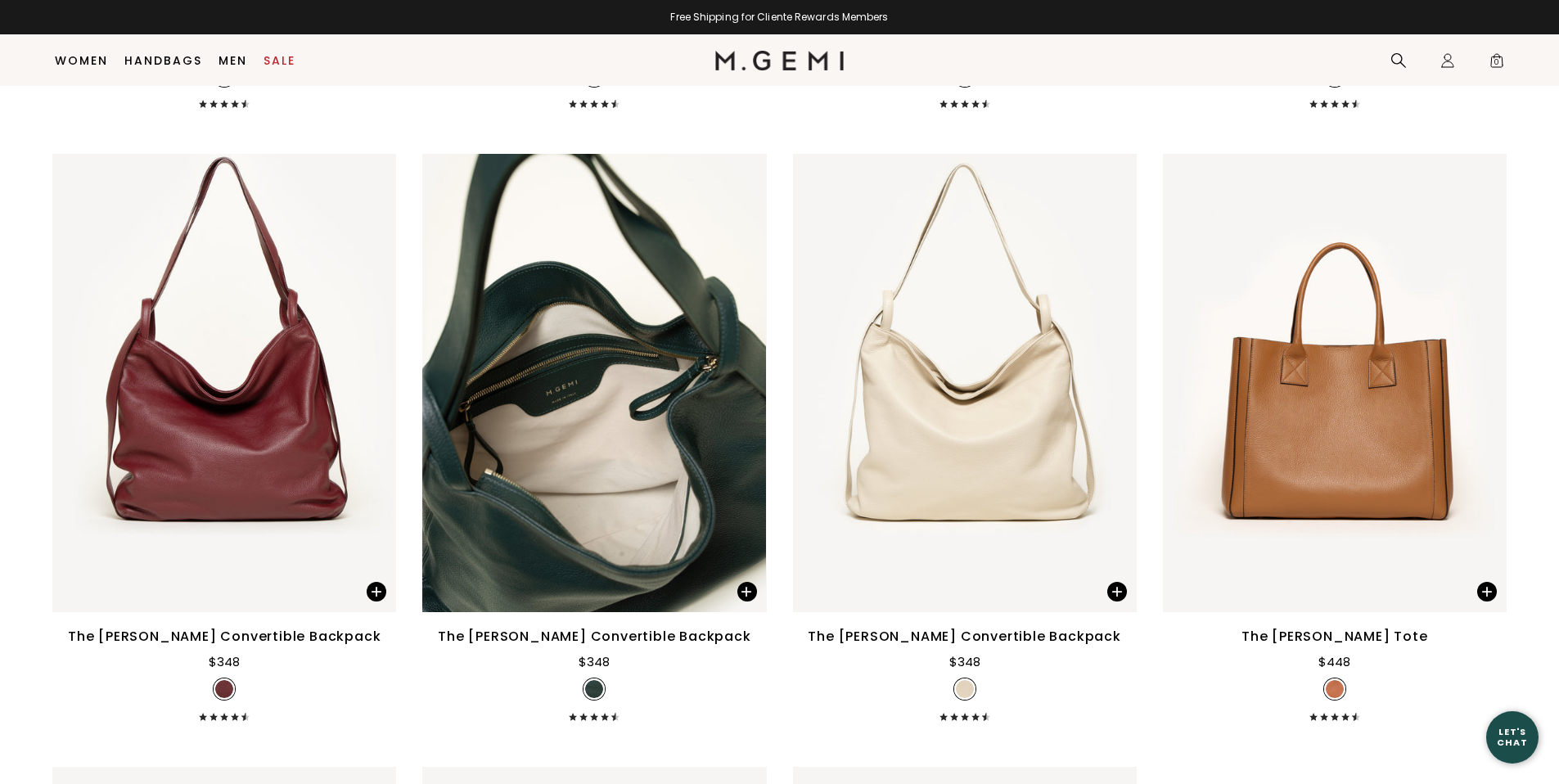
click at [593, 634] on div "The [PERSON_NAME] Convertible Backpack" at bounding box center [594, 636] width 313 height 20
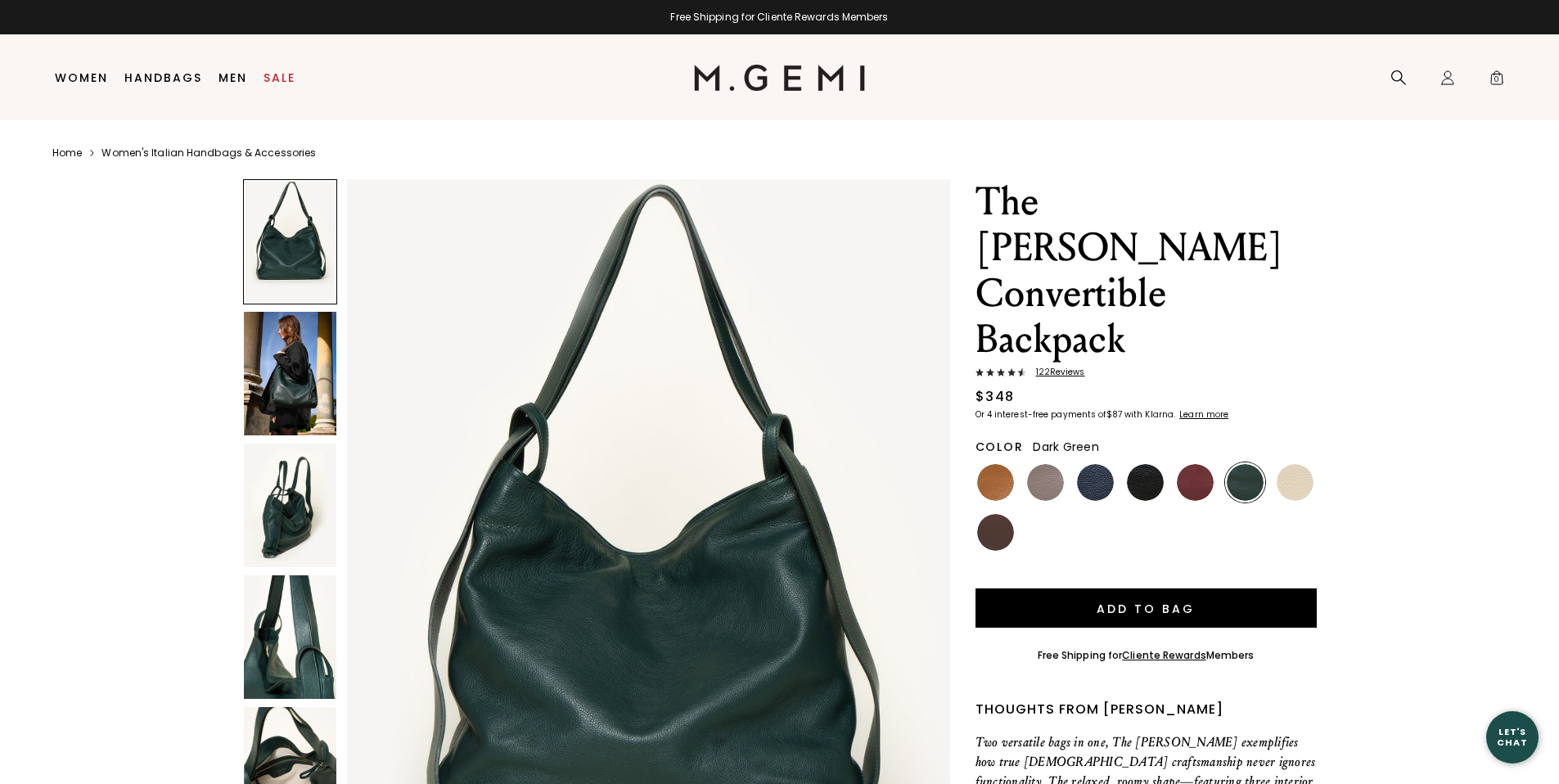
click at [285, 542] on img at bounding box center [291, 505] width 93 height 124
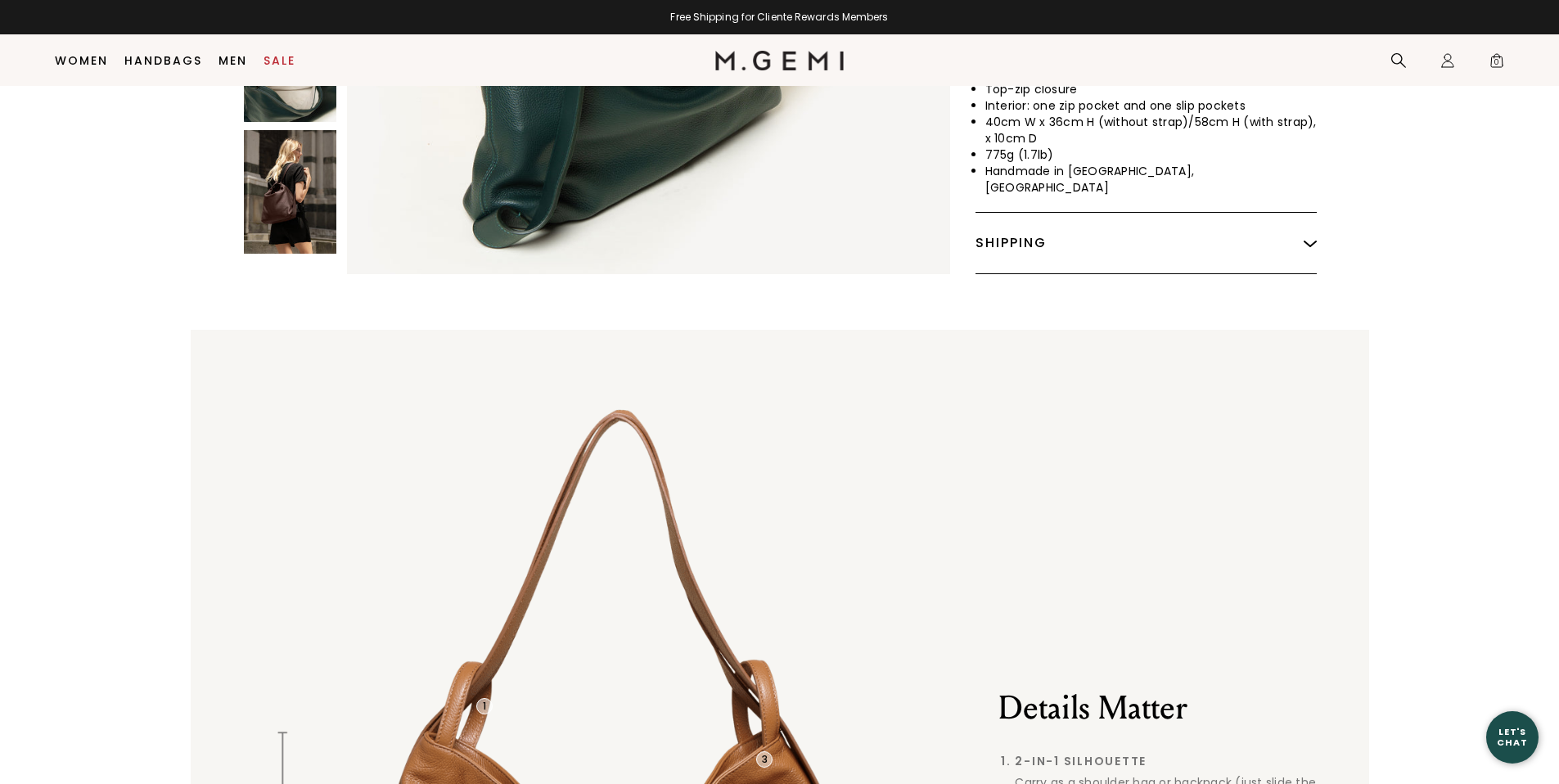
scroll to position [425, 0]
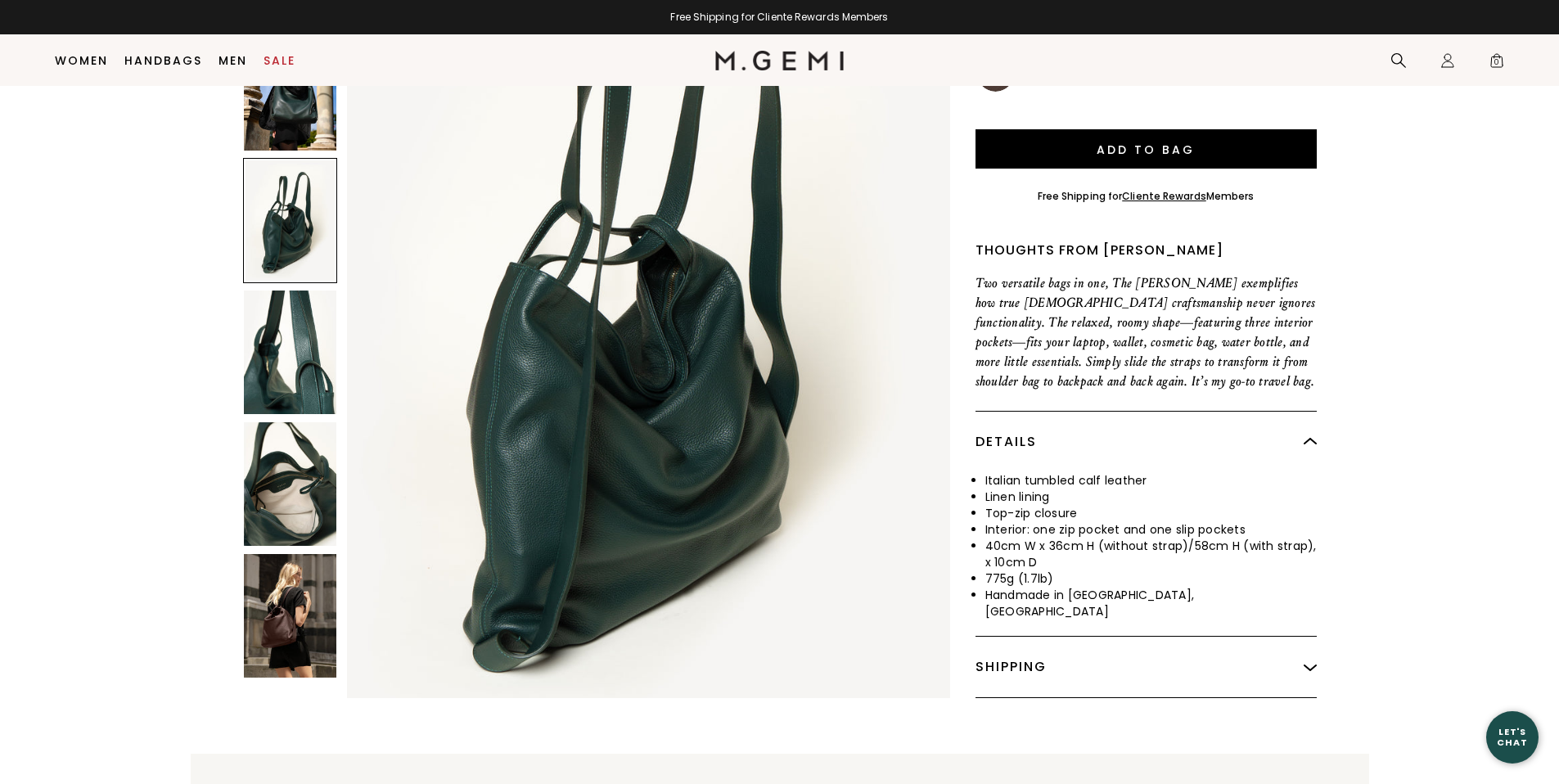
click at [273, 572] on img at bounding box center [291, 616] width 93 height 124
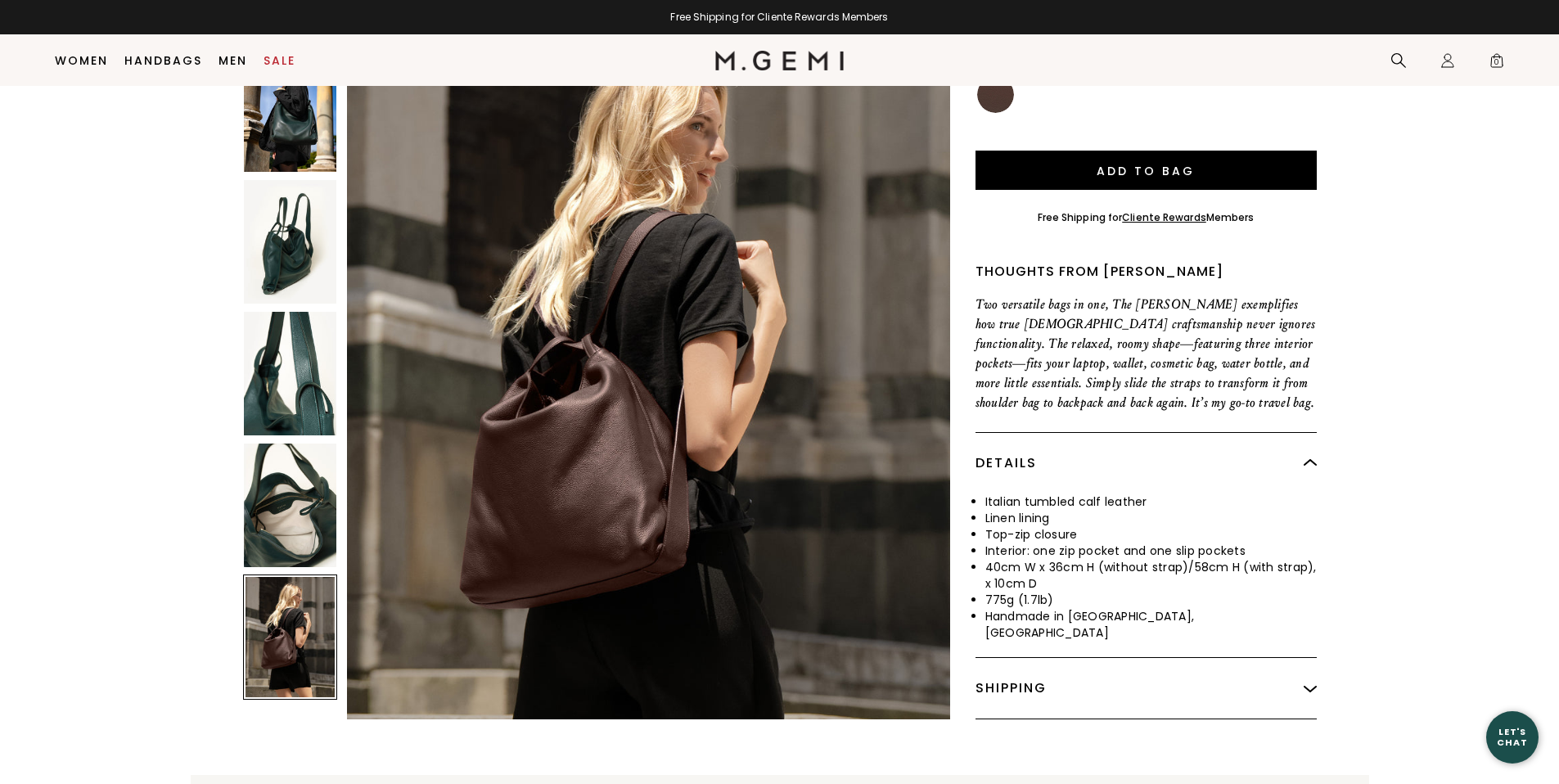
scroll to position [287, 0]
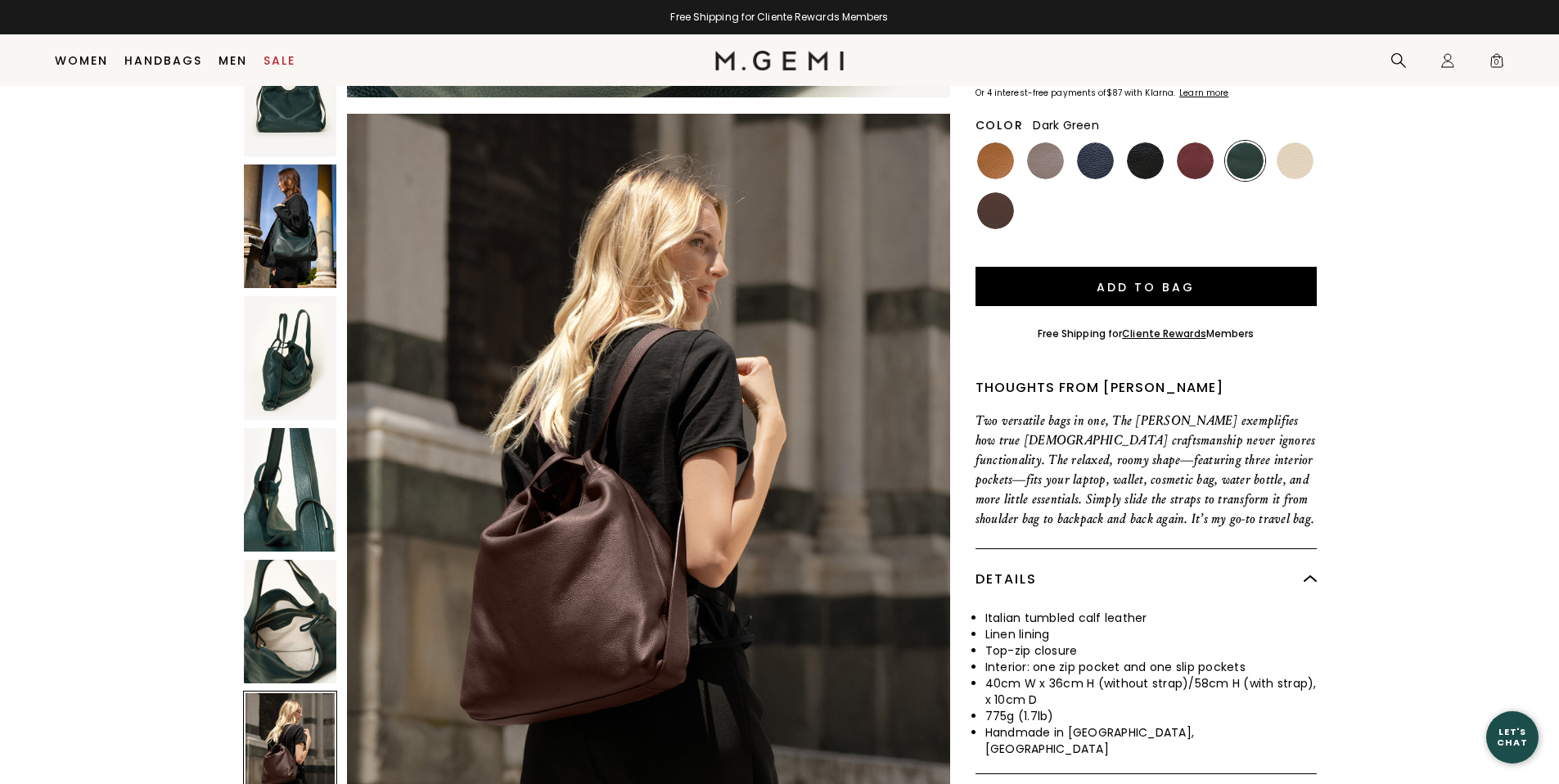
click at [285, 562] on img at bounding box center [291, 622] width 93 height 124
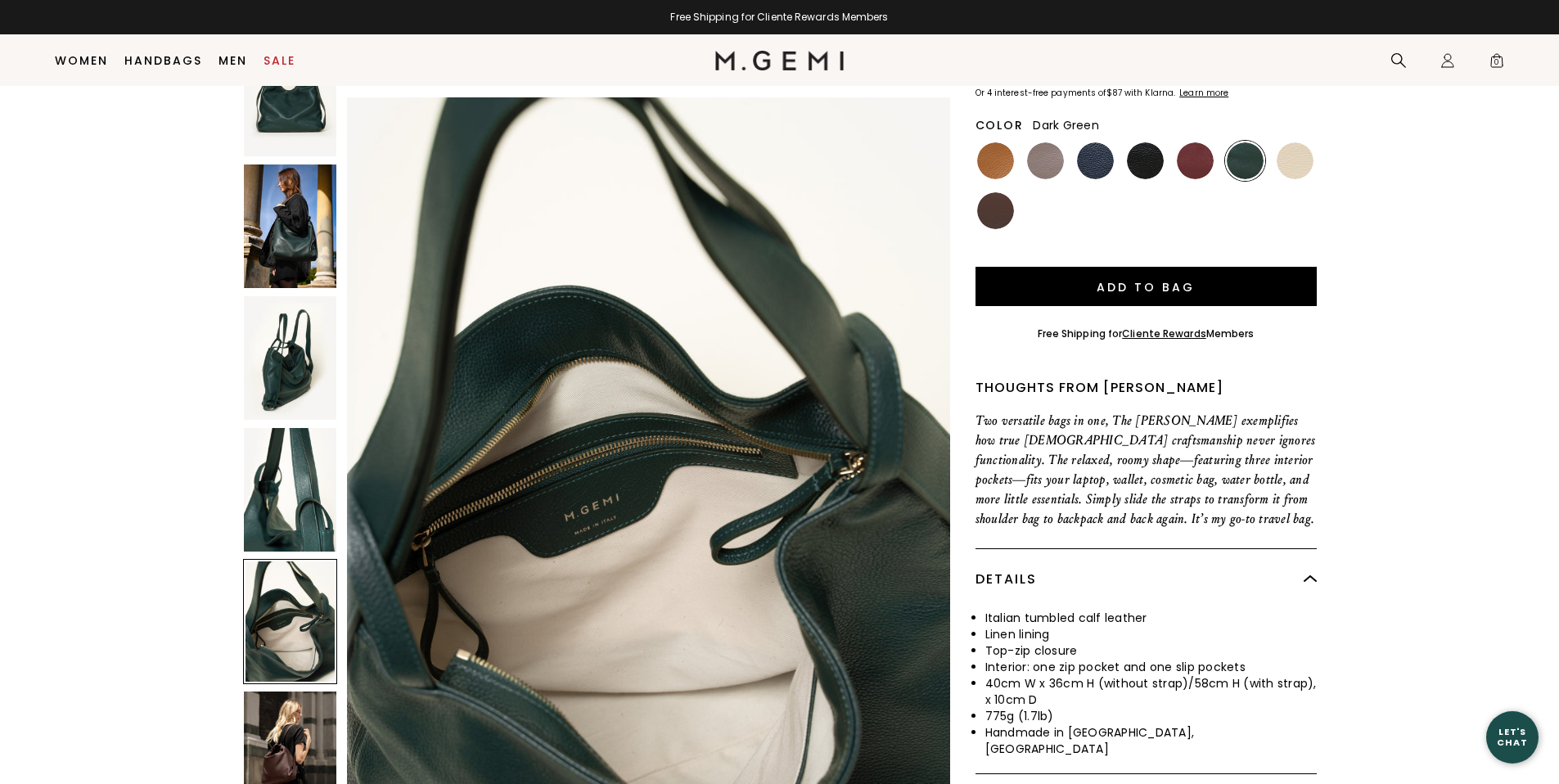
click at [292, 469] on img at bounding box center [291, 490] width 93 height 124
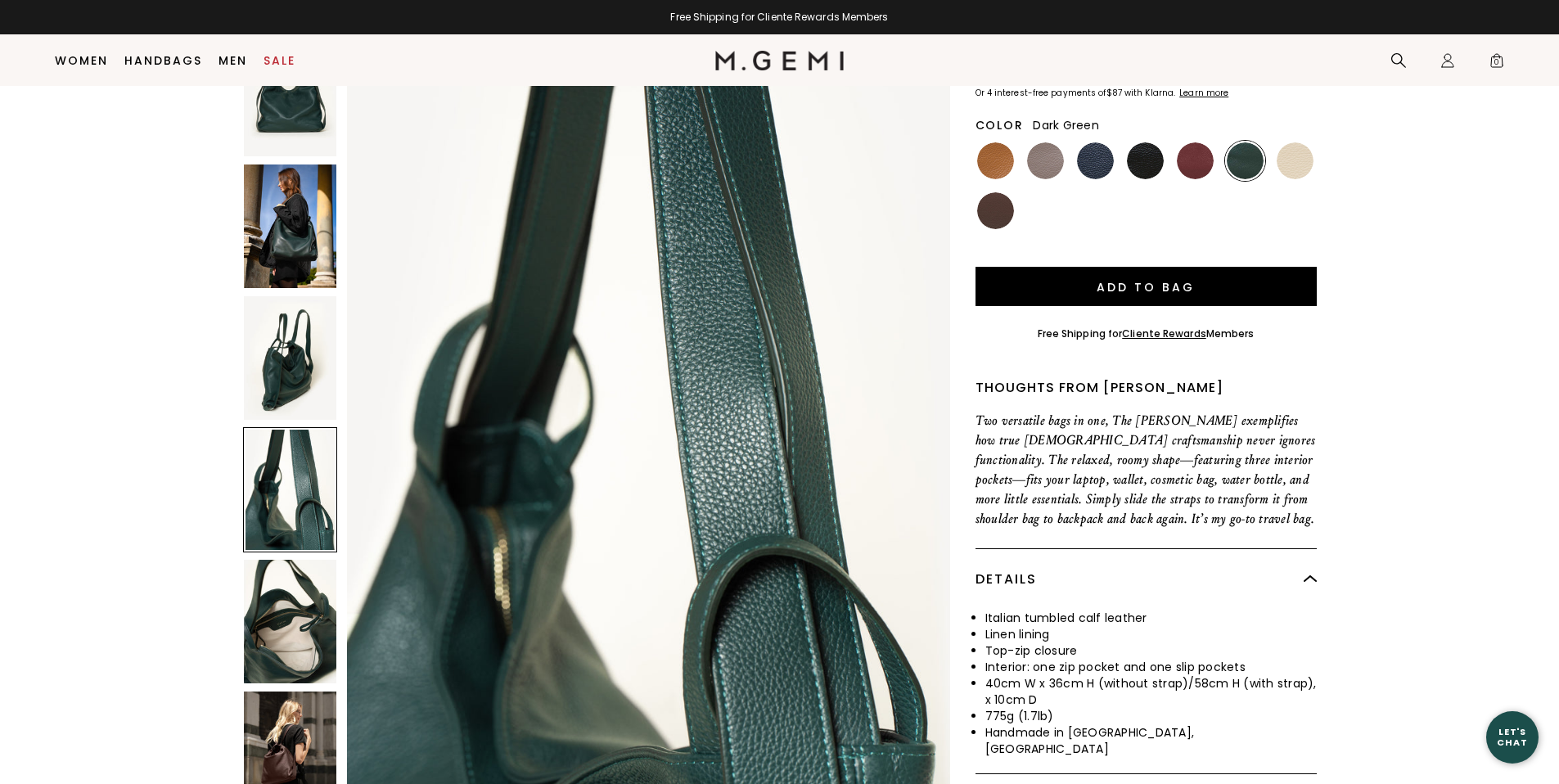
click at [290, 333] on img at bounding box center [291, 358] width 93 height 124
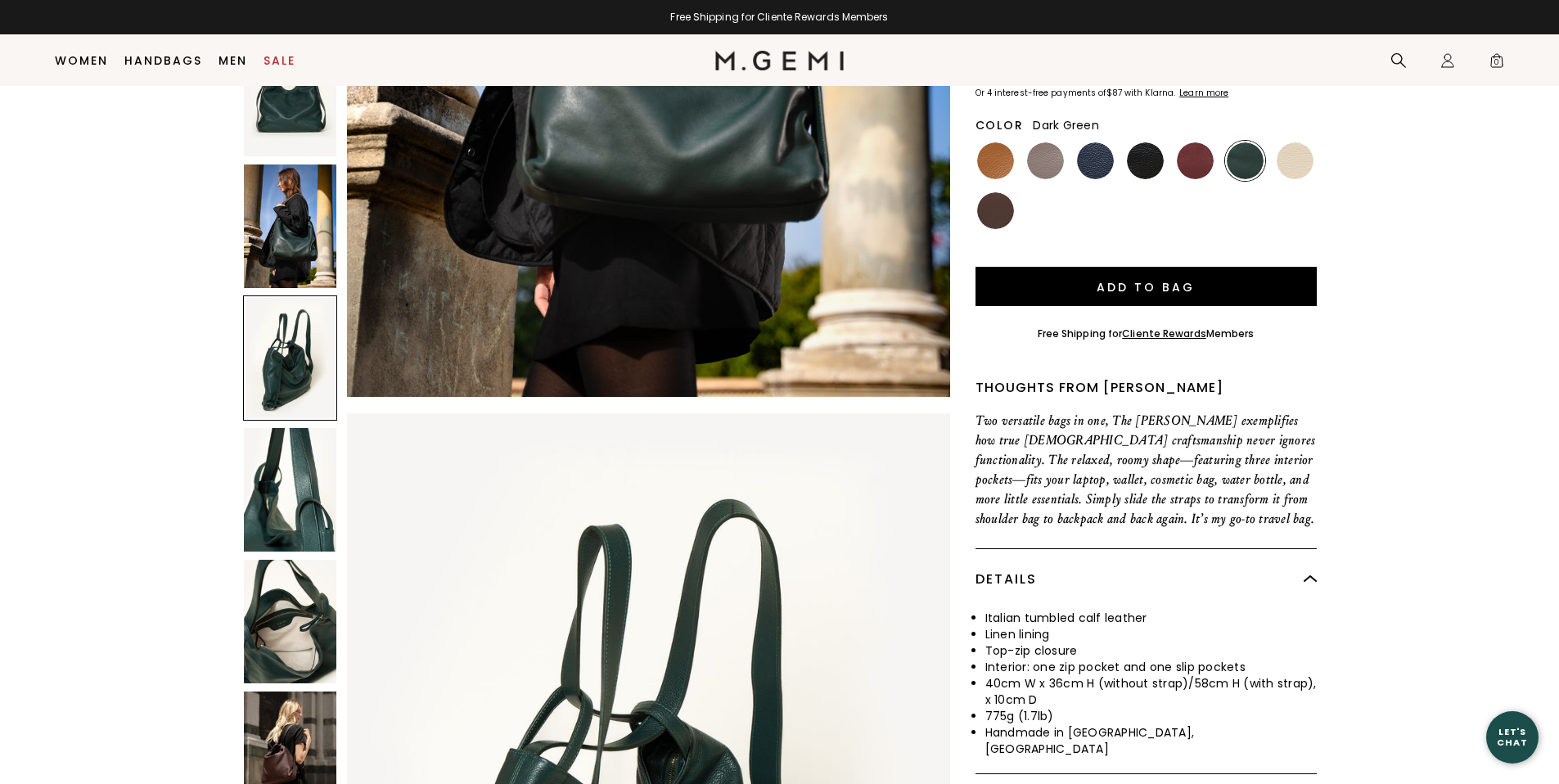
scroll to position [1023, 0]
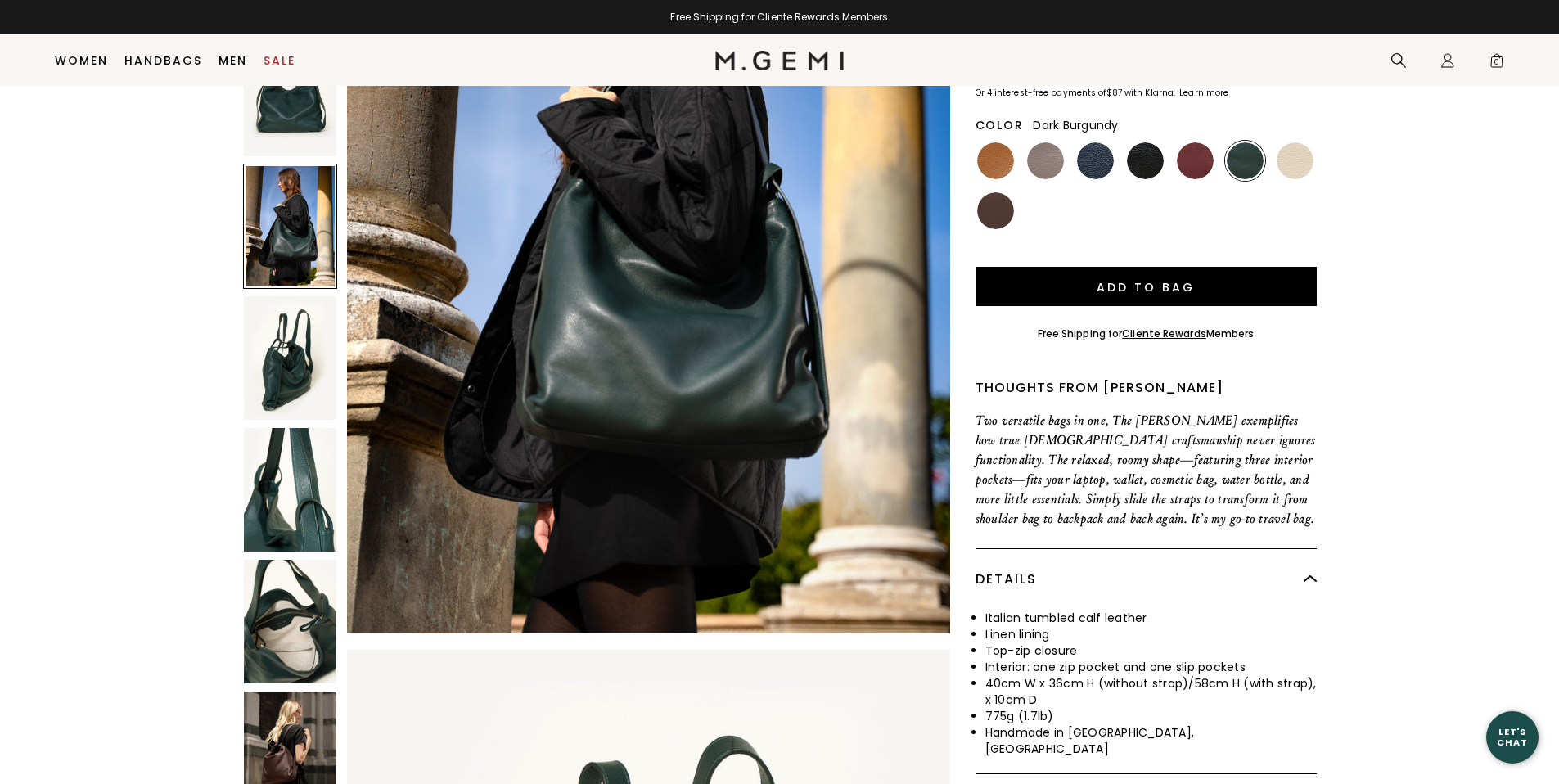
click at [1198, 143] on img at bounding box center [1195, 161] width 37 height 37
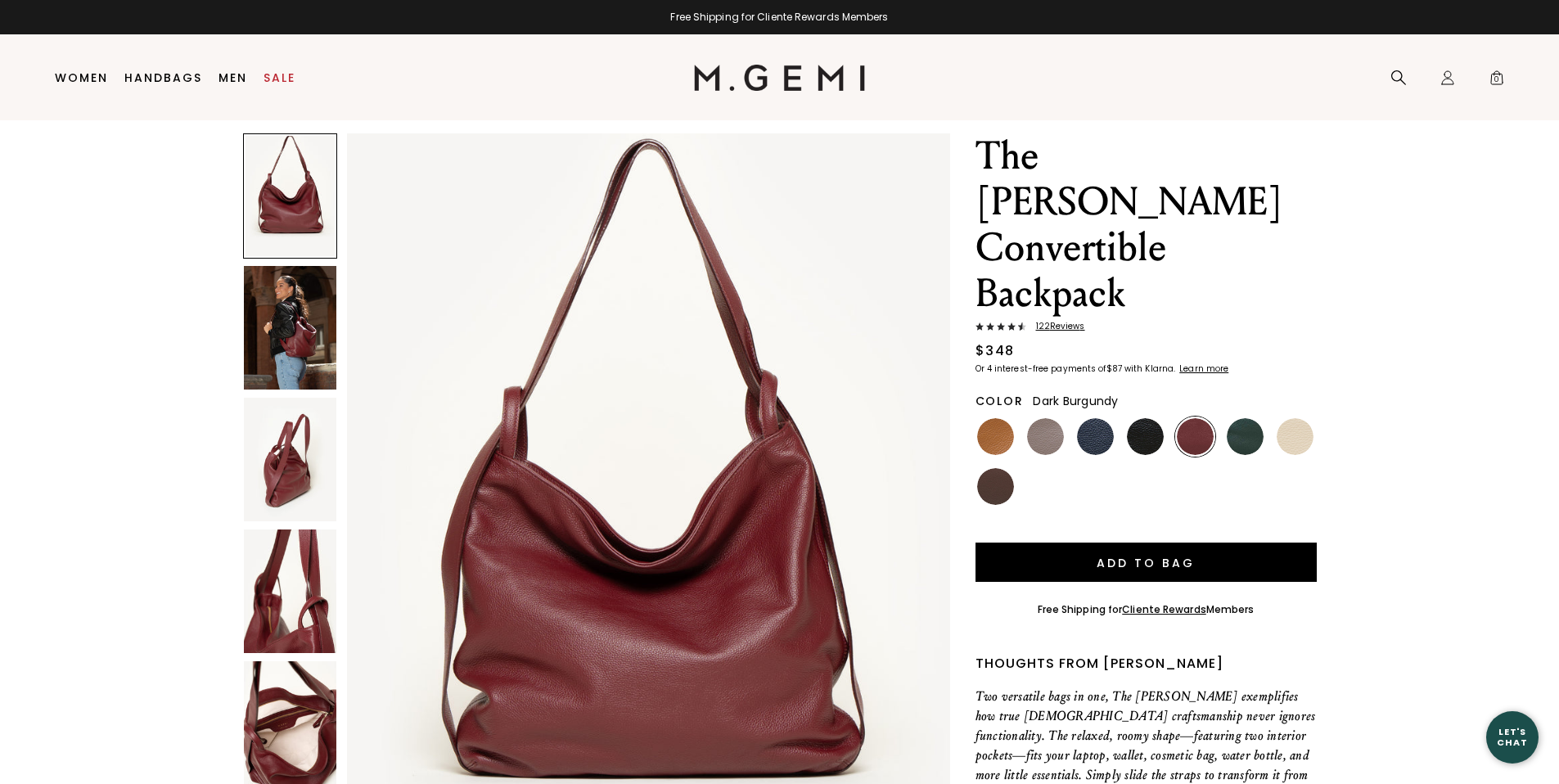
scroll to position [55, 0]
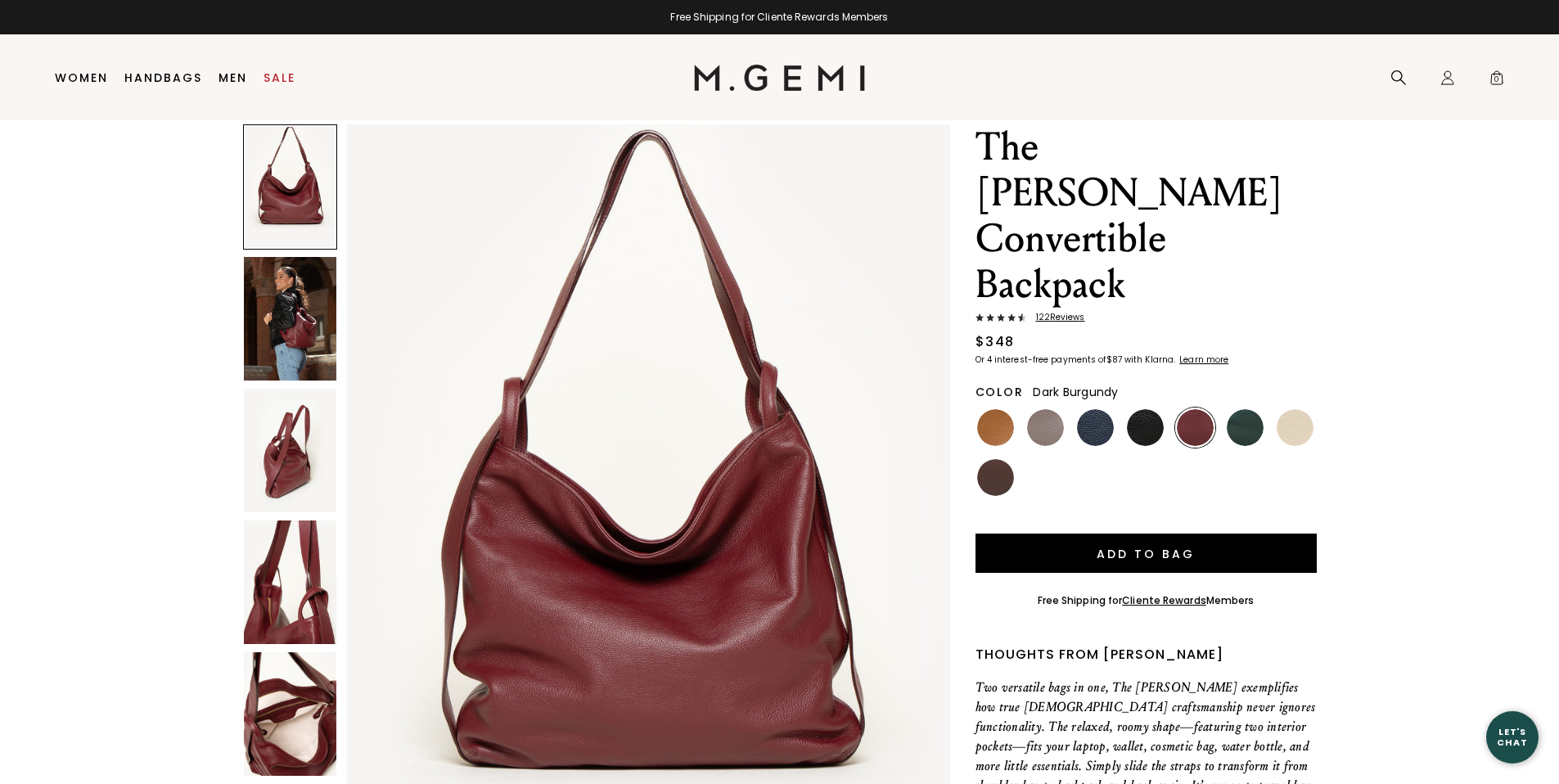
click at [274, 346] on img at bounding box center [291, 319] width 93 height 124
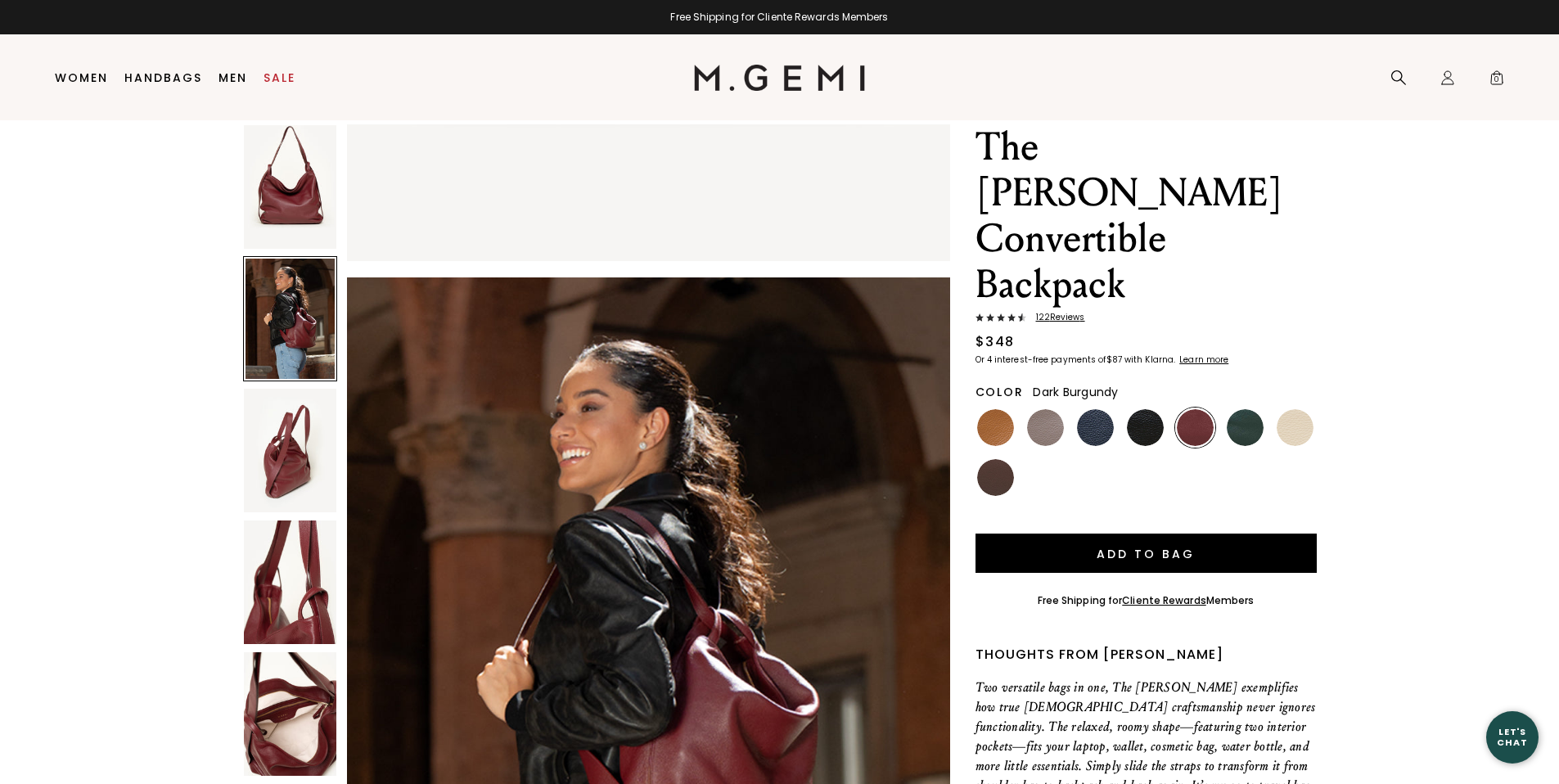
scroll to position [804, 0]
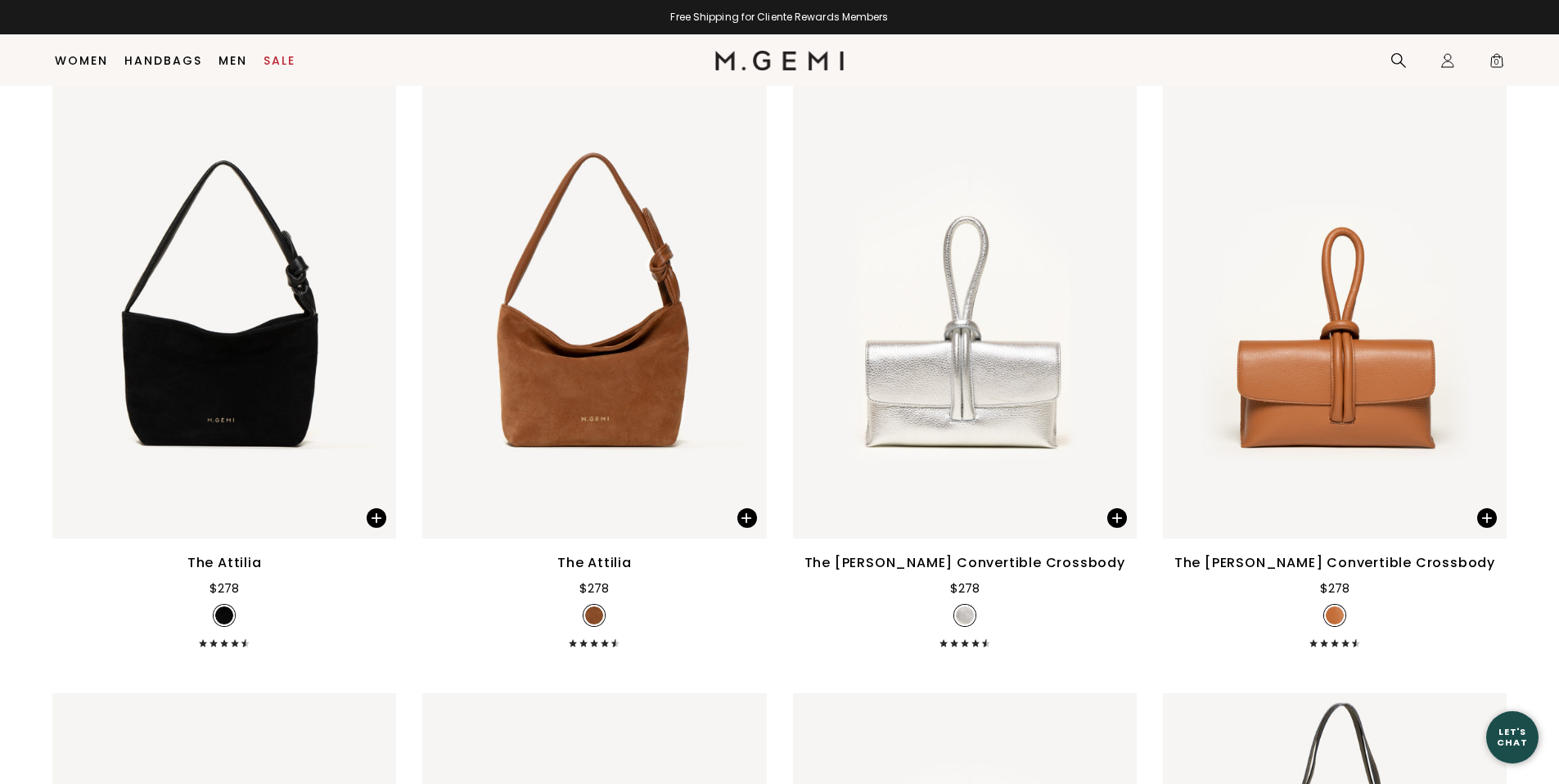
scroll to position [2258, 0]
